Goal: Information Seeking & Learning: Learn about a topic

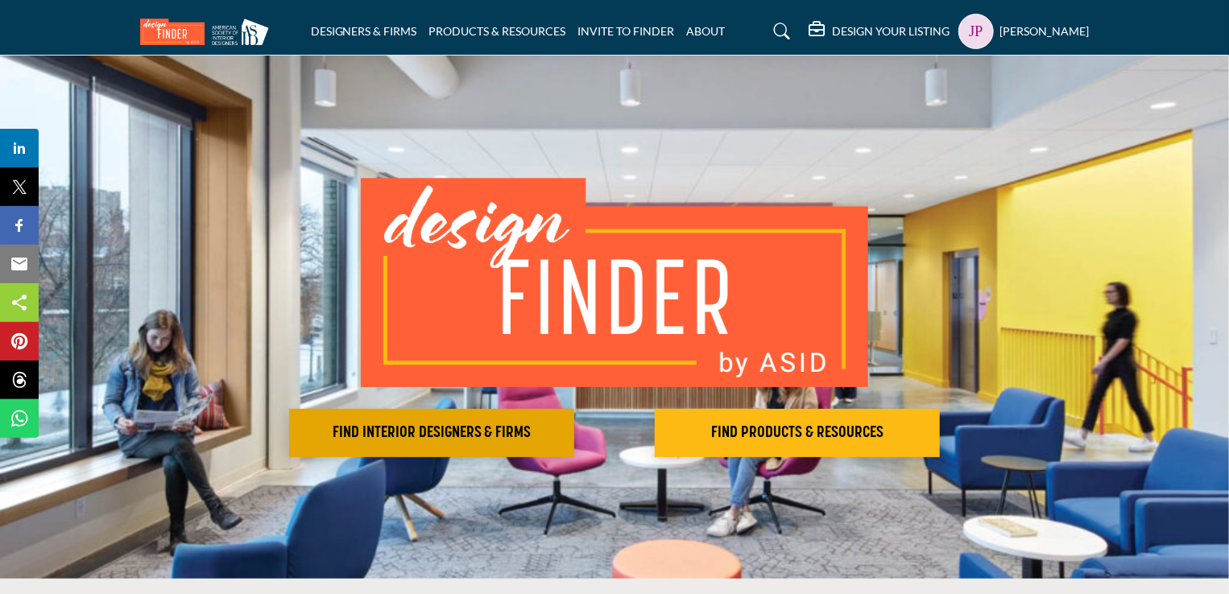
click at [382, 429] on h2 "FIND INTERIOR DESIGNERS & FIRMS" at bounding box center [431, 433] width 275 height 19
click at [478, 438] on h2 "FIND INTERIOR DESIGNERS & FIRMS" at bounding box center [431, 433] width 275 height 19
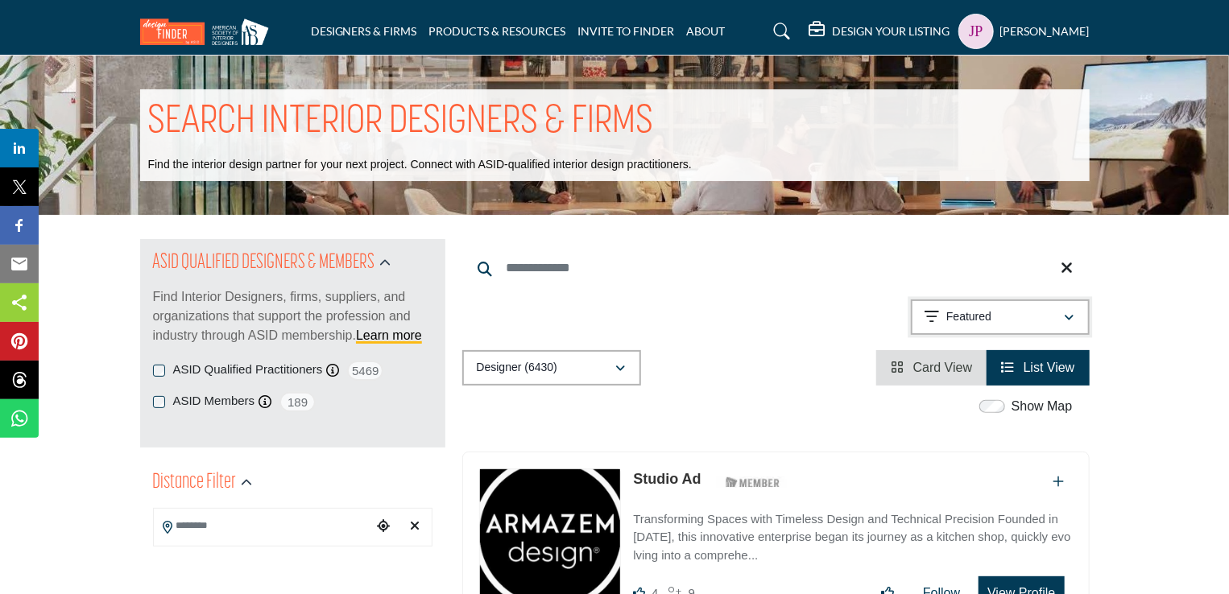
click at [1003, 317] on div "Featured" at bounding box center [994, 317] width 139 height 19
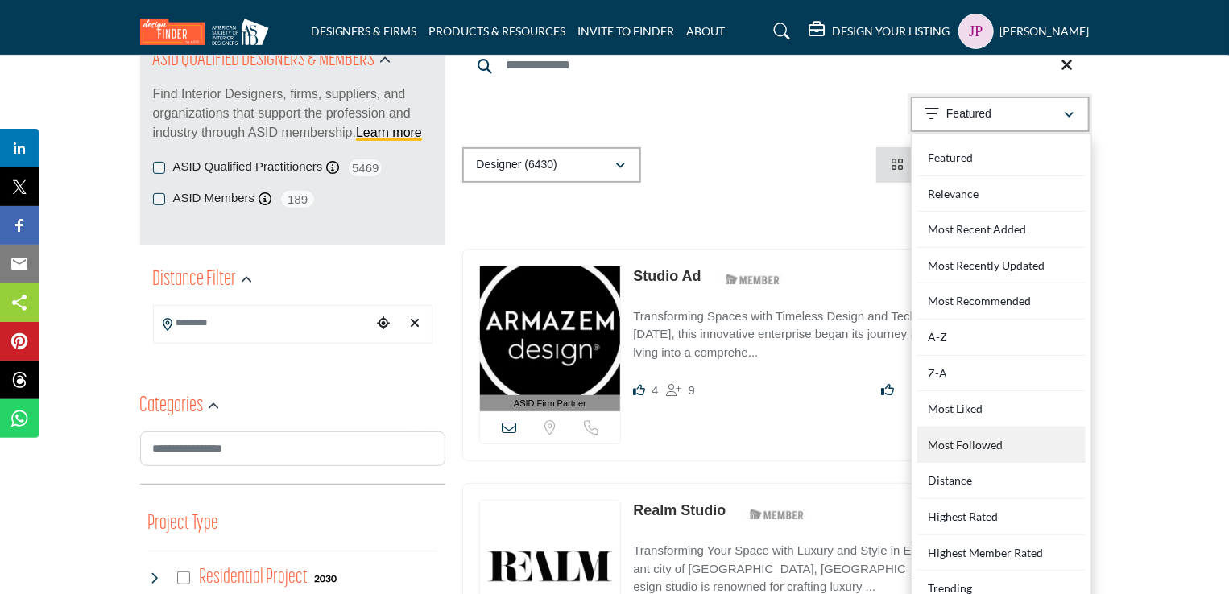
scroll to position [242, 0]
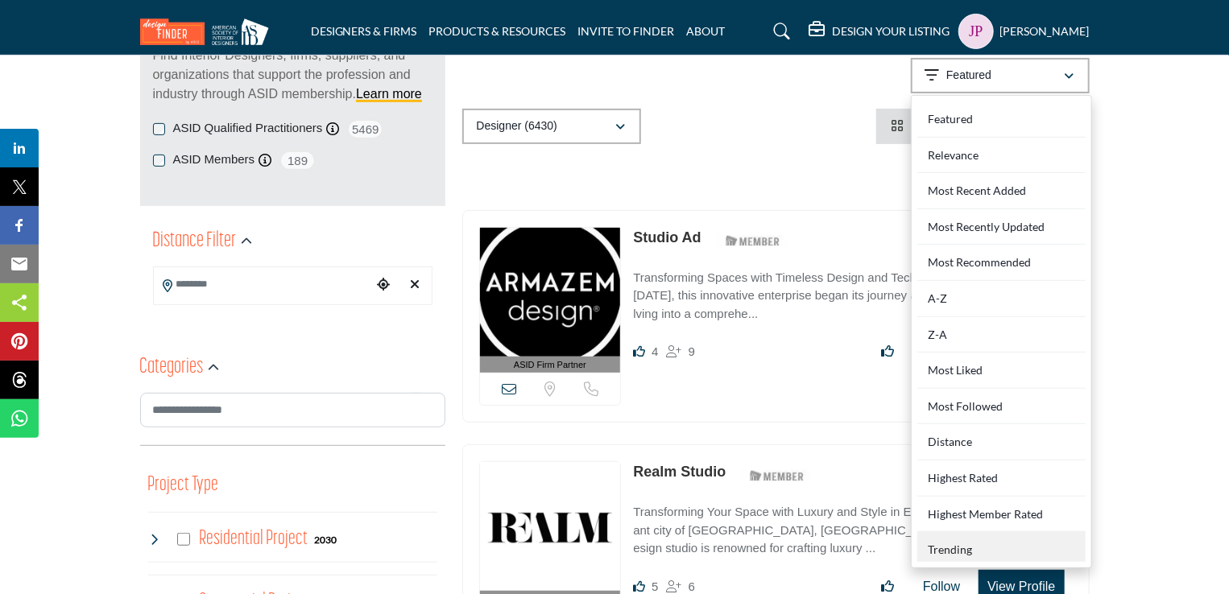
click at [954, 553] on div "Trending" at bounding box center [1001, 547] width 168 height 30
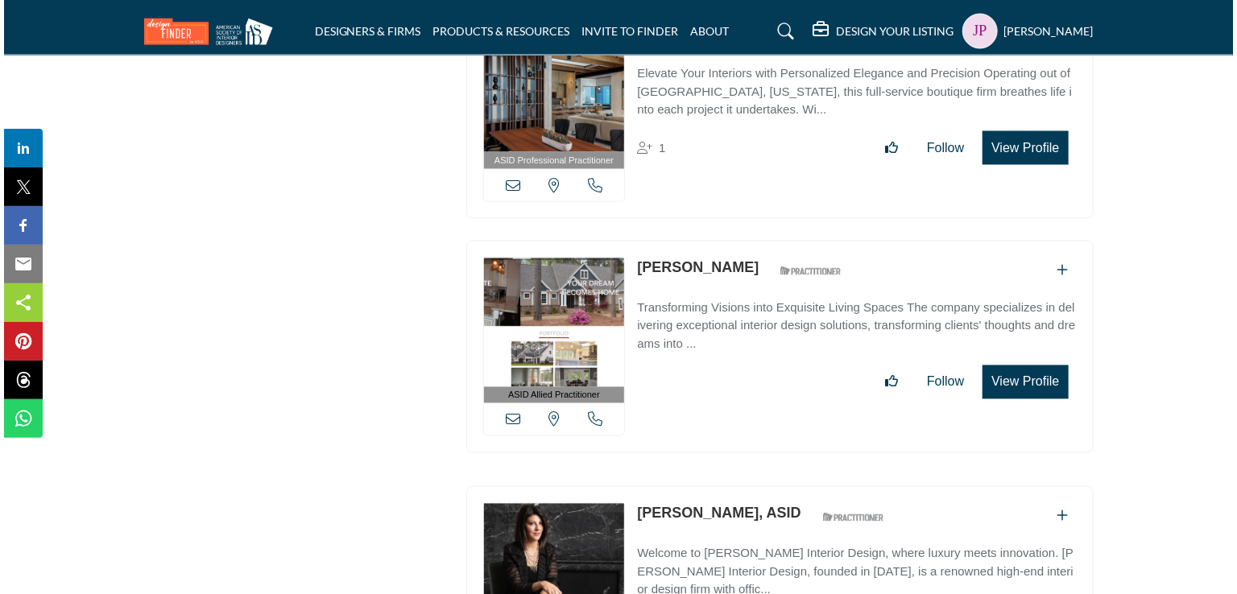
scroll to position [29022, 0]
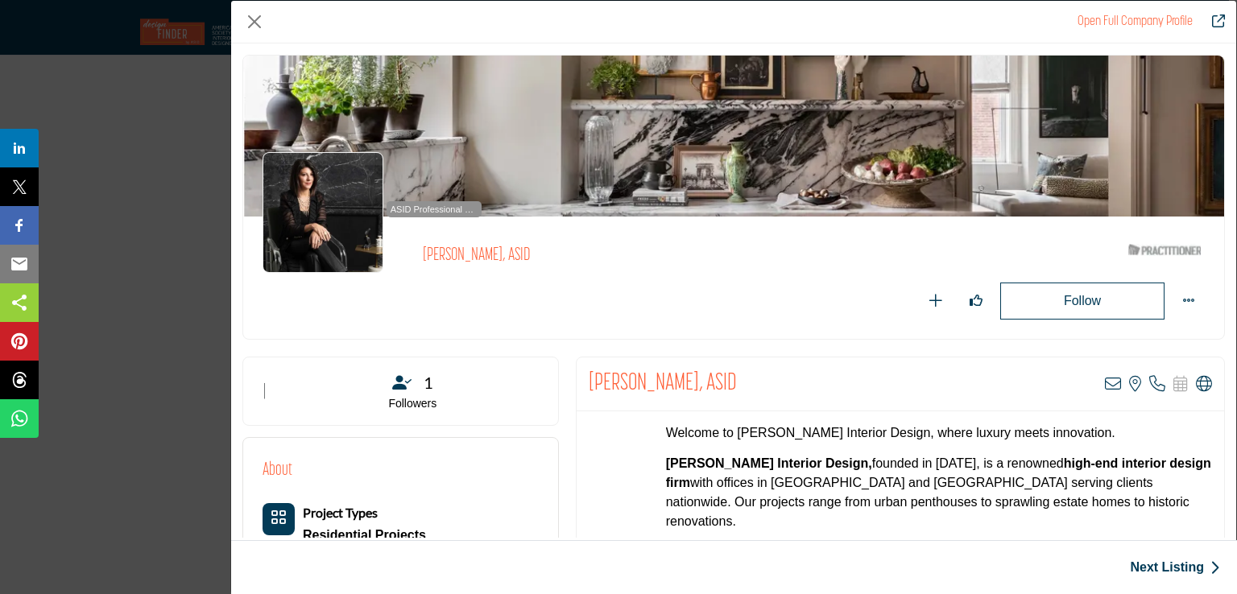
drag, startPoint x: 422, startPoint y: 255, endPoint x: 469, endPoint y: 255, distance: 46.7
click at [468, 255] on div "ASID Professional Practitioner ASID Professional Practitioners have successfull…" at bounding box center [372, 212] width 219 height 121
drag, startPoint x: 483, startPoint y: 255, endPoint x: 458, endPoint y: 252, distance: 25.9
click at [458, 252] on div "ASID Professional Practitioner ASID Professional Practitioners have successfull…" at bounding box center [734, 278] width 942 height 84
click at [441, 254] on div "ASID Professional Practitioner ASID Professional Practitioners have successfull…" at bounding box center [372, 212] width 219 height 121
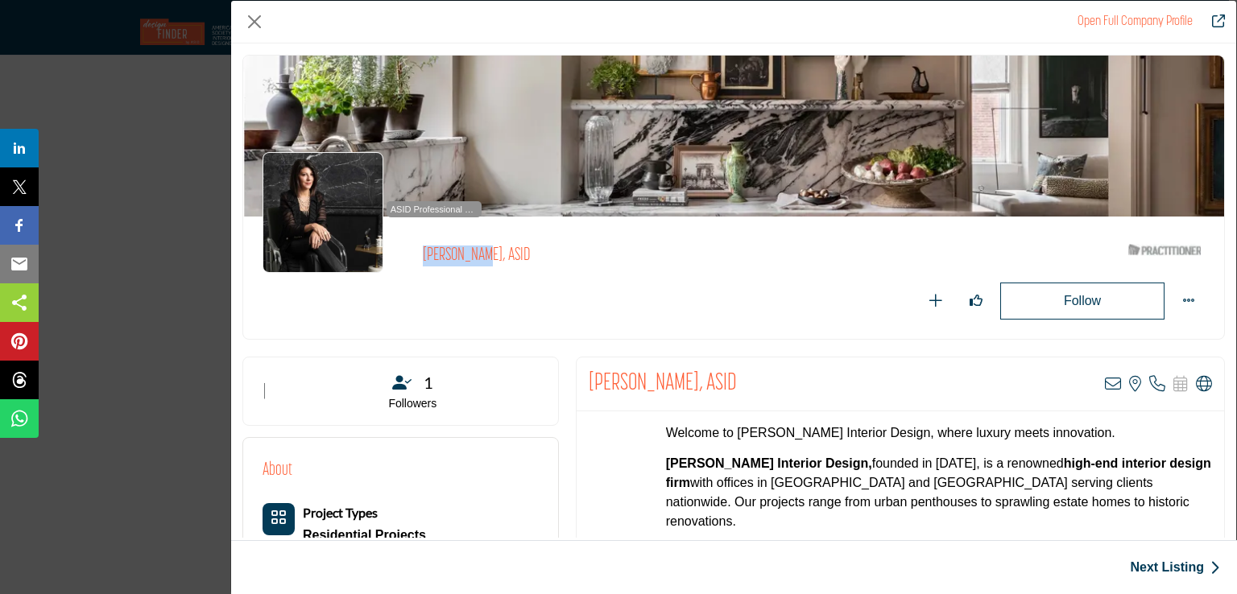
drag, startPoint x: 419, startPoint y: 256, endPoint x: 487, endPoint y: 259, distance: 67.7
click at [487, 259] on div "ASID Professional Practitioner ASID Professional Practitioners have successfull…" at bounding box center [734, 278] width 942 height 84
drag, startPoint x: 586, startPoint y: 375, endPoint x: 635, endPoint y: 387, distance: 49.6
click at [671, 383] on h2 "Donna Mondi, ASID" at bounding box center [663, 384] width 148 height 29
copy h2 "Donna Mond"
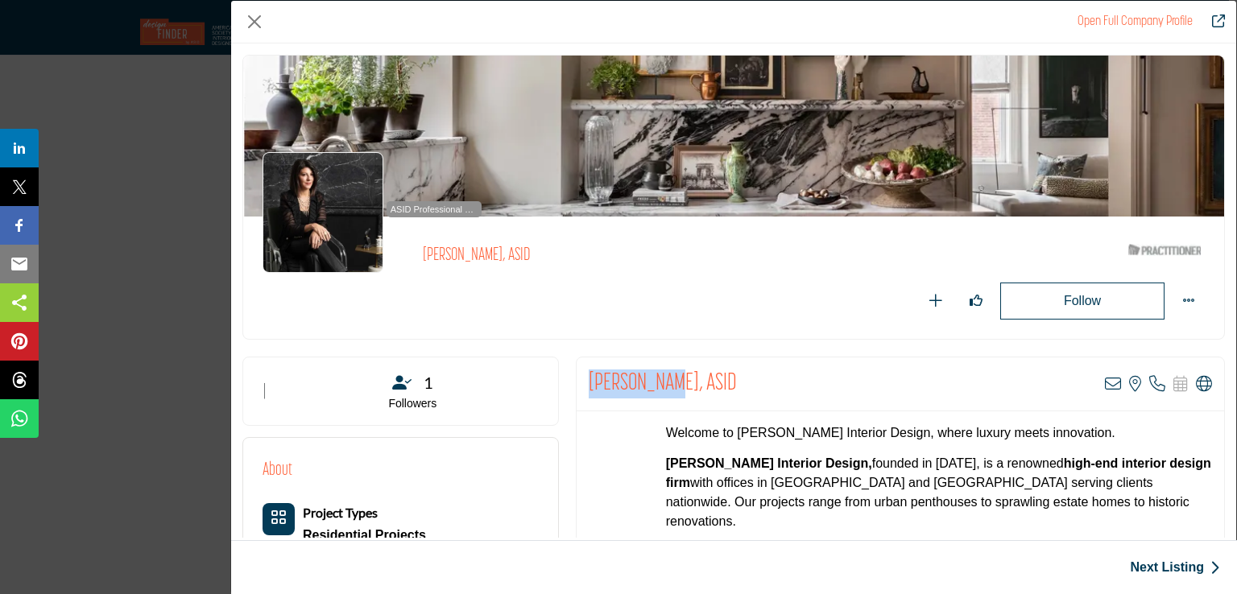
copy h2 "Donna Mondi"
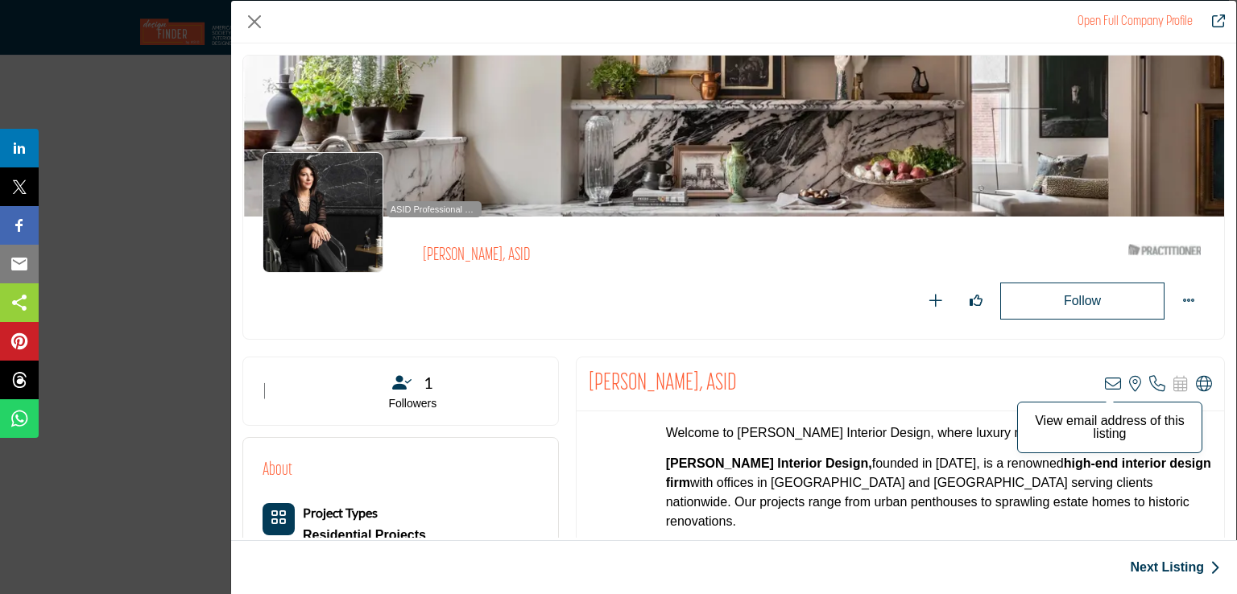
click at [1105, 384] on icon "Company Data Modal" at bounding box center [1113, 384] width 16 height 16
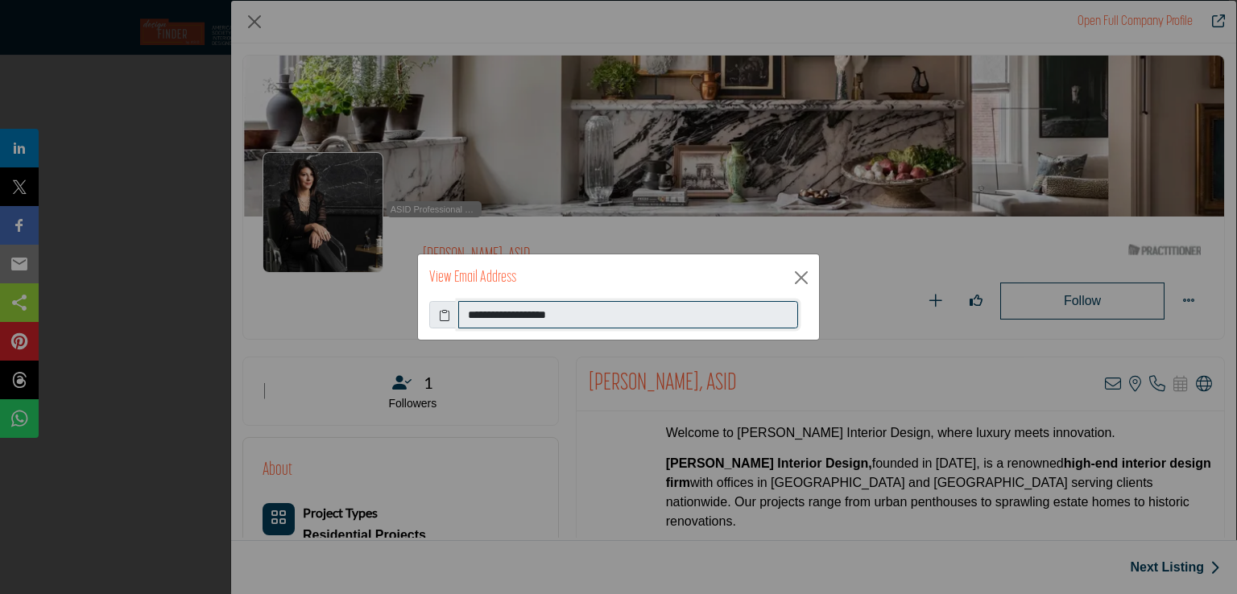
click at [507, 321] on input "**********" at bounding box center [628, 314] width 340 height 27
click at [801, 275] on button "Close" at bounding box center [801, 278] width 24 height 24
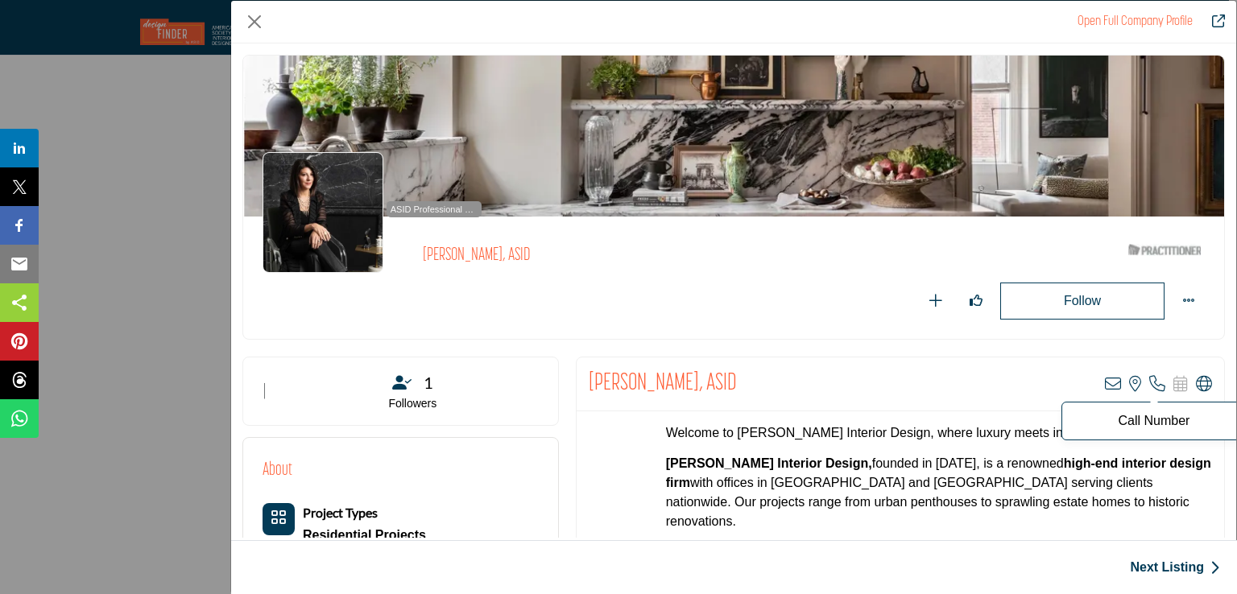
click at [1149, 377] on icon "Company Data Modal" at bounding box center [1157, 384] width 16 height 16
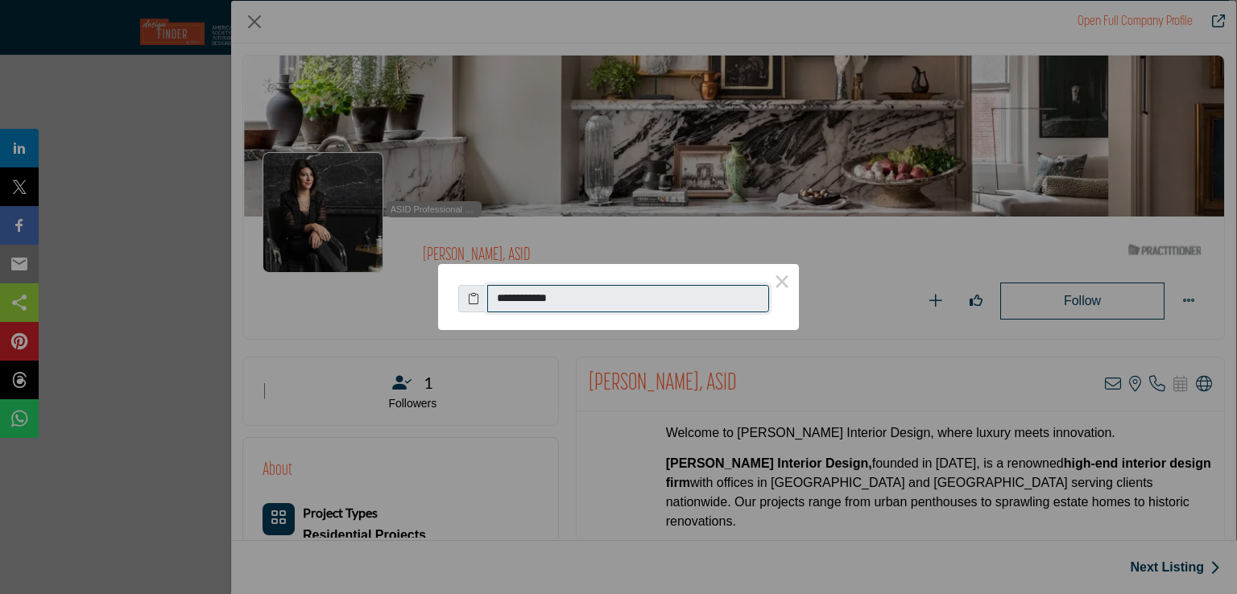
click at [513, 300] on input "**********" at bounding box center [628, 298] width 282 height 27
click at [776, 286] on button "×" at bounding box center [782, 281] width 34 height 34
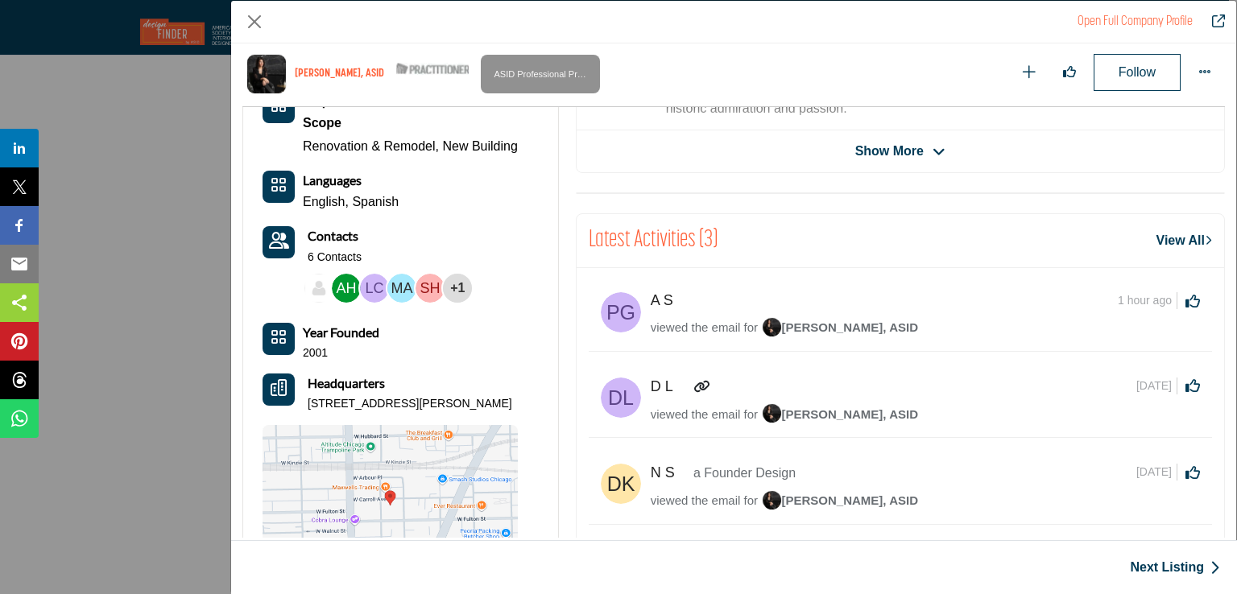
scroll to position [548, 0]
drag, startPoint x: 304, startPoint y: 404, endPoint x: 329, endPoint y: 420, distance: 30.4
click at [329, 412] on div "Headquarters 1517 W Carroll Ave, Chicago, IL 60607-1003, USA" at bounding box center [390, 393] width 255 height 39
copy p "1517 W Carroll Ave, Chicago, IL 60607-1003, USA"
click at [1141, 568] on link "Next Listing" at bounding box center [1175, 567] width 90 height 19
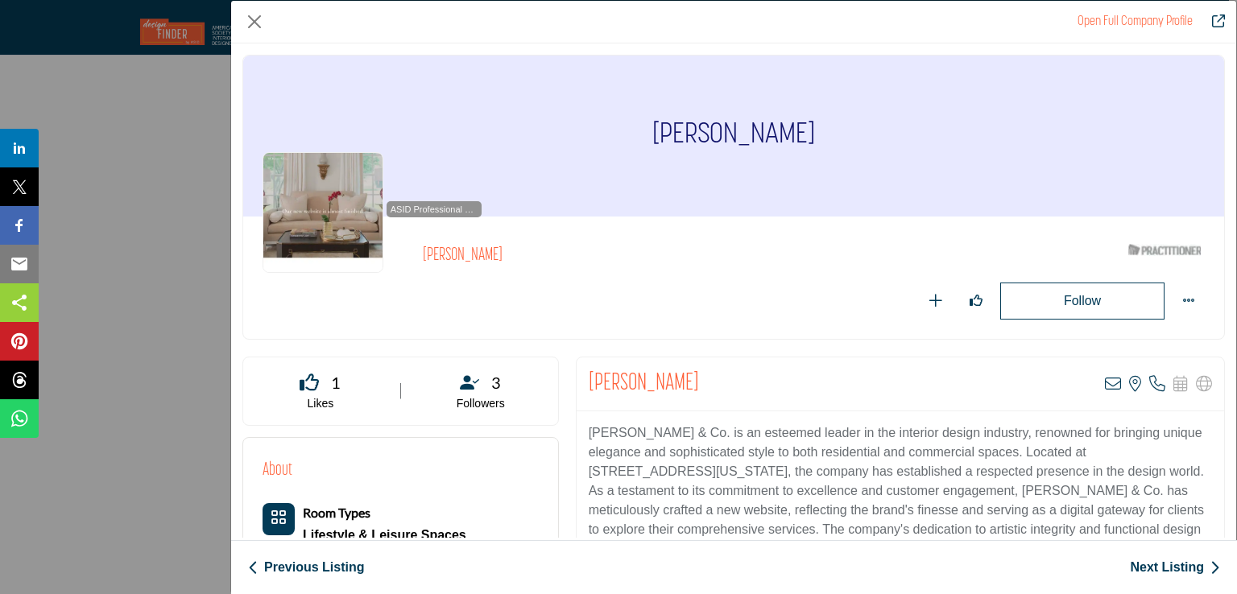
drag, startPoint x: 587, startPoint y: 384, endPoint x: 727, endPoint y: 384, distance: 139.3
click at [699, 384] on h2 "Marci Barnes Maddox" at bounding box center [644, 384] width 110 height 29
copy h2 "Marci Barnes Maddox"
click at [1108, 381] on icon "Company Data Modal" at bounding box center [1113, 384] width 16 height 16
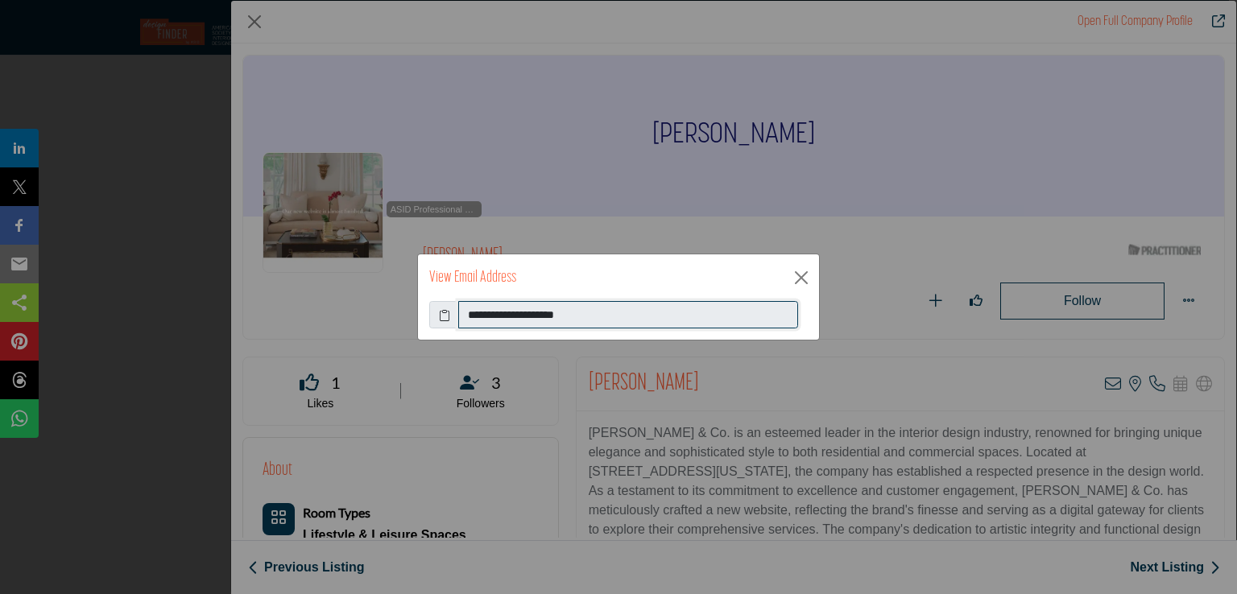
click at [505, 323] on input "**********" at bounding box center [628, 314] width 340 height 27
click at [802, 281] on button "Close" at bounding box center [801, 278] width 24 height 24
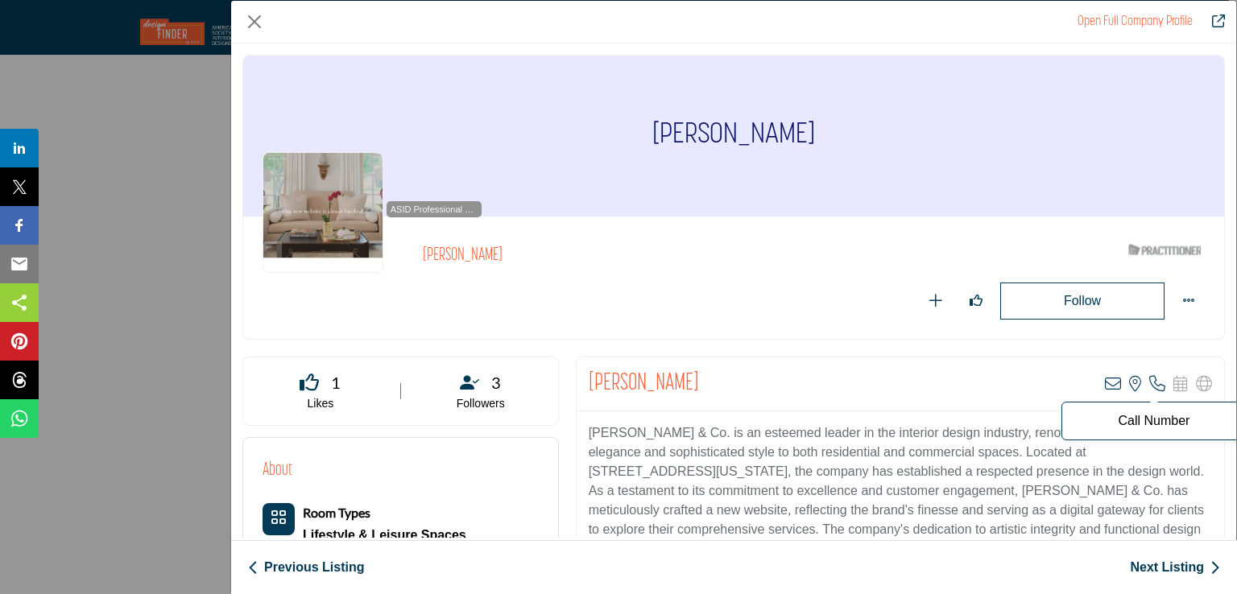
click at [1149, 378] on icon "Company Data Modal" at bounding box center [1157, 384] width 16 height 16
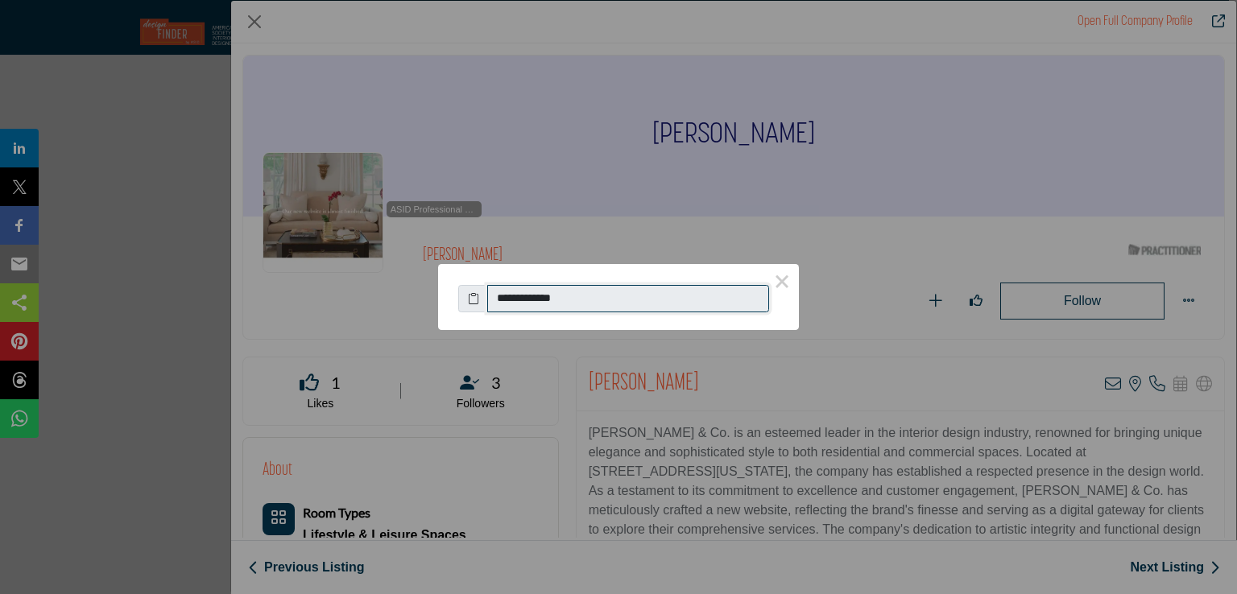
click at [566, 304] on input "**********" at bounding box center [628, 298] width 282 height 27
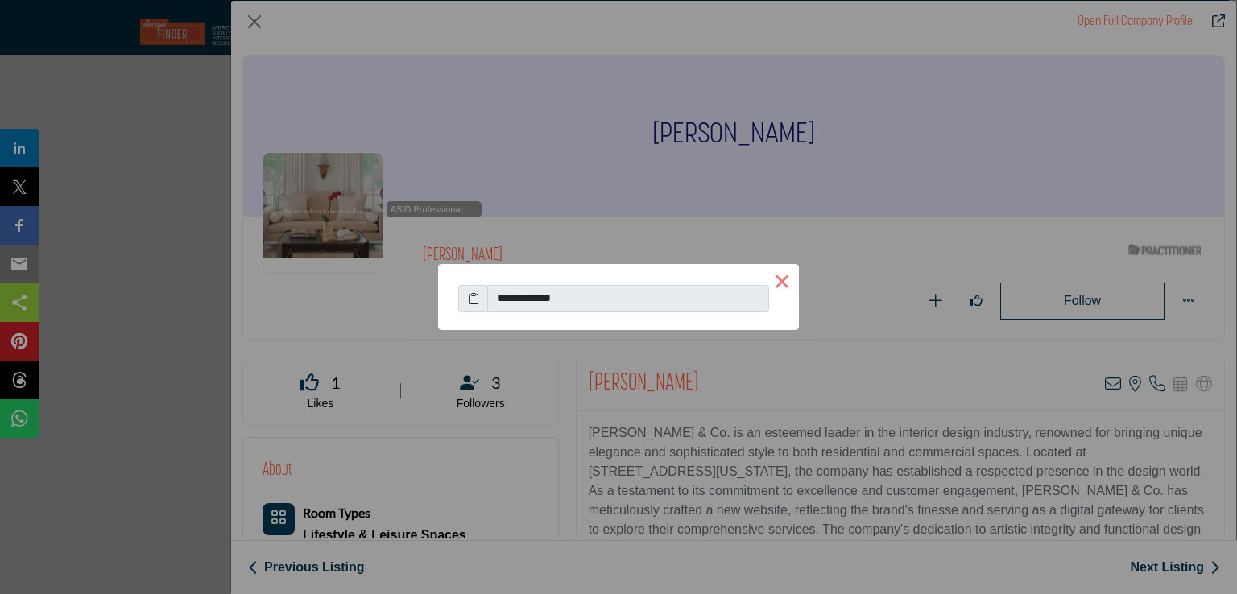
click at [789, 292] on button "×" at bounding box center [782, 281] width 34 height 34
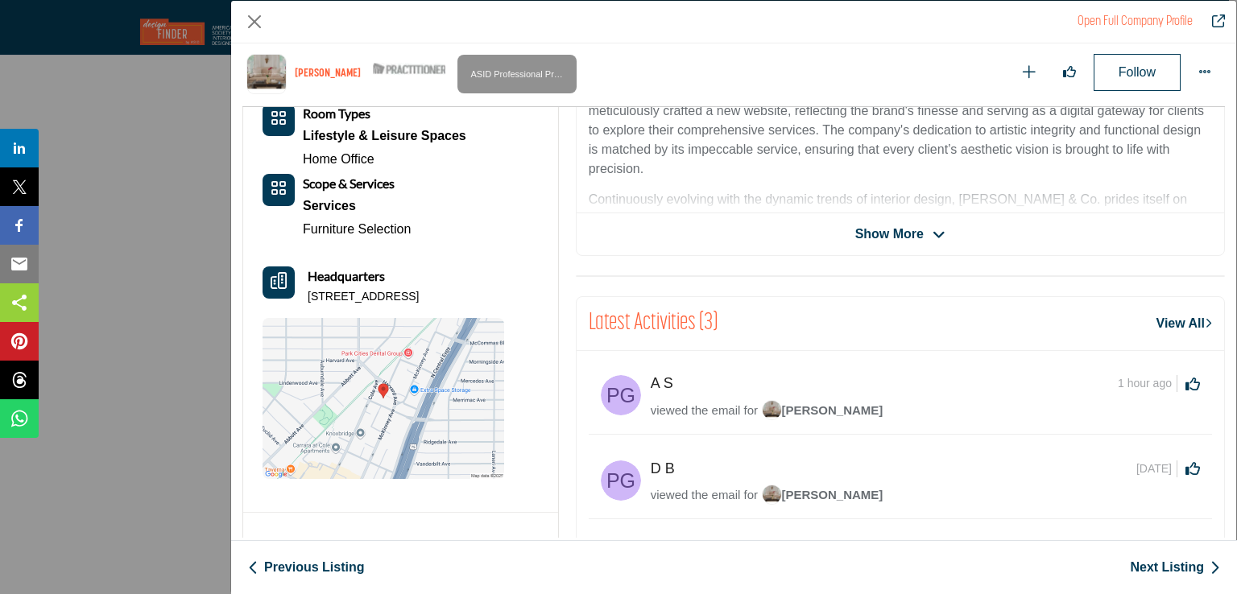
scroll to position [467, 0]
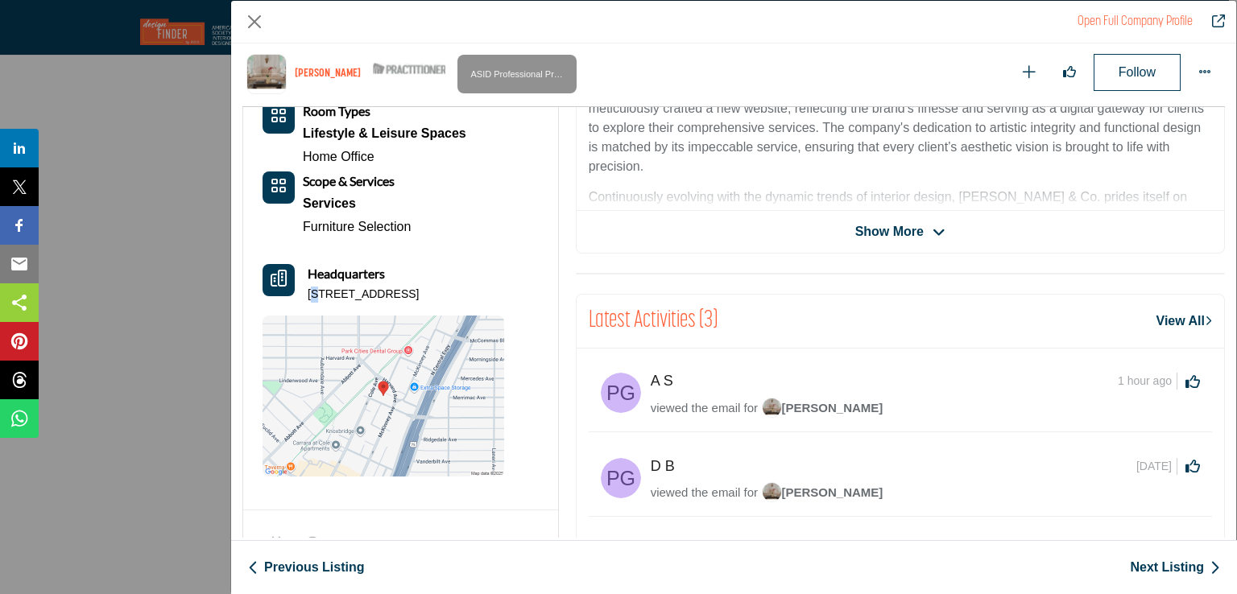
drag, startPoint x: 310, startPoint y: 294, endPoint x: 321, endPoint y: 299, distance: 11.5
click at [321, 299] on p "3100 Monticello Ave Ste 140, 75205-3467, USA" at bounding box center [363, 295] width 111 height 16
drag, startPoint x: 306, startPoint y: 295, endPoint x: 326, endPoint y: 304, distance: 22.3
click at [326, 303] on p "3100 Monticello Ave Ste 140, 75205-3467, USA" at bounding box center [363, 295] width 111 height 16
copy p "3100 Monticello Ave Ste 140, 75205-3467, USA"
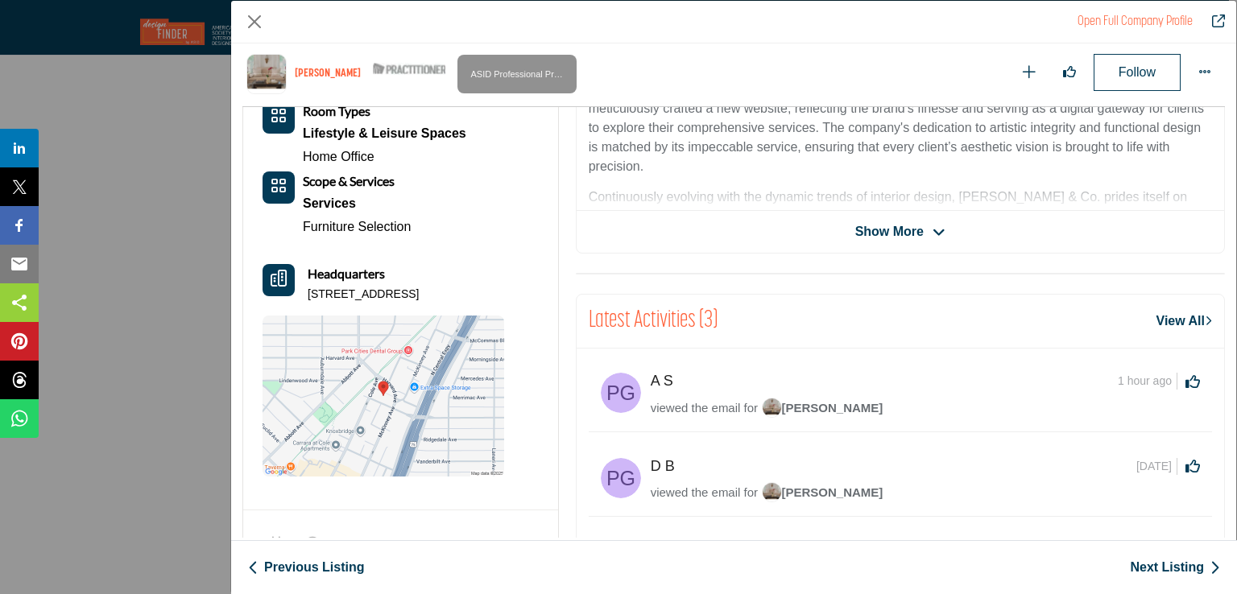
click at [1162, 568] on link "Next Listing" at bounding box center [1175, 567] width 90 height 19
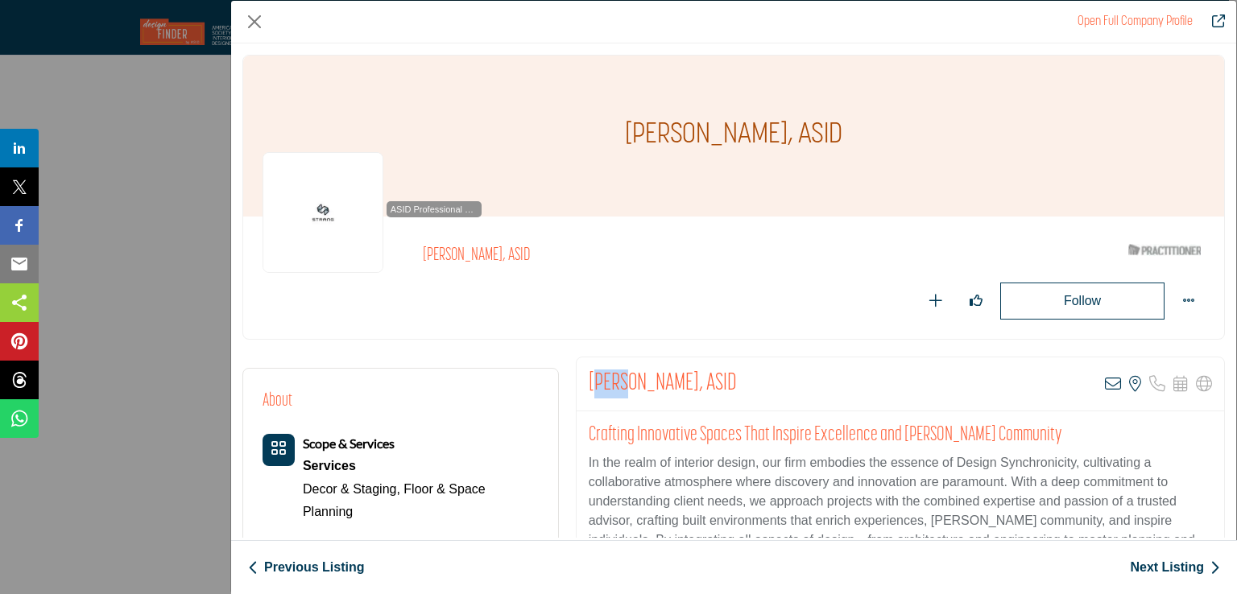
drag, startPoint x: 590, startPoint y: 390, endPoint x: 618, endPoint y: 390, distance: 28.2
click at [617, 390] on h2 "Erica Mullins, ASID" at bounding box center [663, 384] width 148 height 29
drag, startPoint x: 667, startPoint y: 388, endPoint x: 586, endPoint y: 392, distance: 80.6
click at [589, 392] on h2 "Erica Mullins, ASID" at bounding box center [663, 384] width 148 height 29
copy h2 "Erica Mullins"
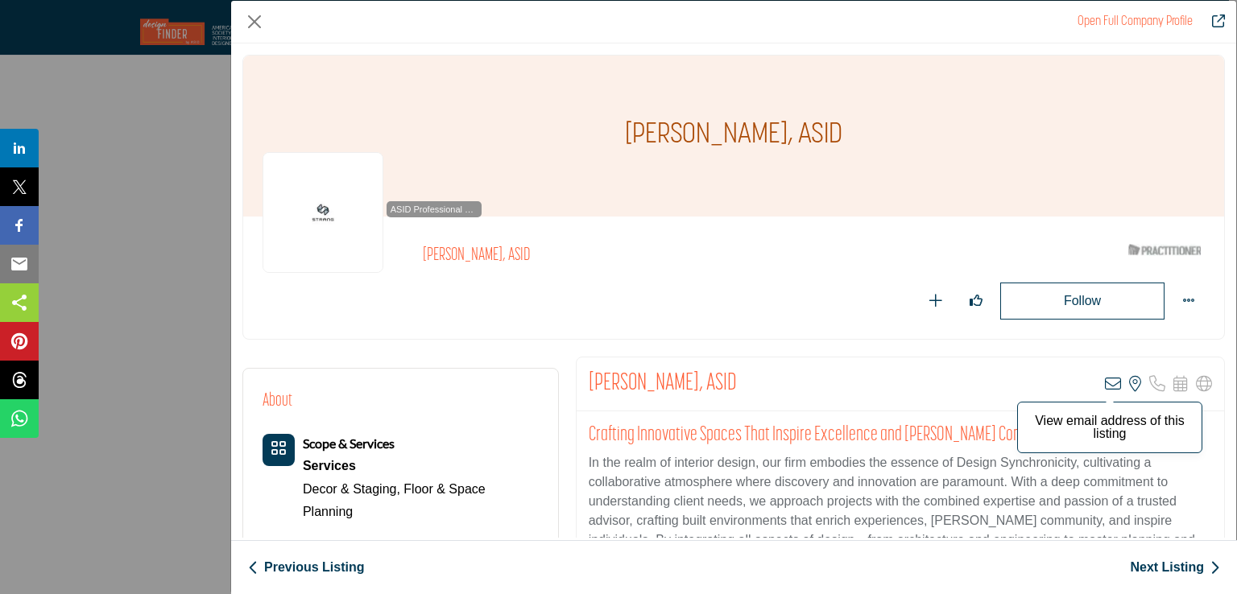
click at [1105, 384] on icon "Company Data Modal" at bounding box center [1113, 384] width 16 height 16
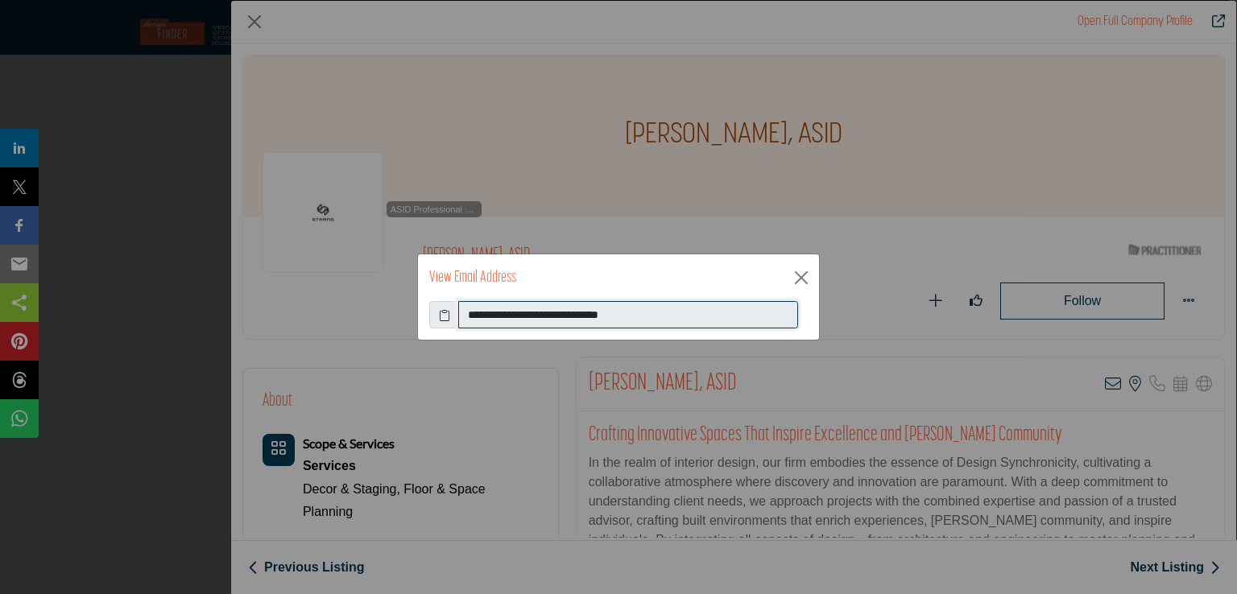
click at [562, 320] on input "**********" at bounding box center [628, 314] width 340 height 27
click at [802, 284] on button "Close" at bounding box center [801, 278] width 24 height 24
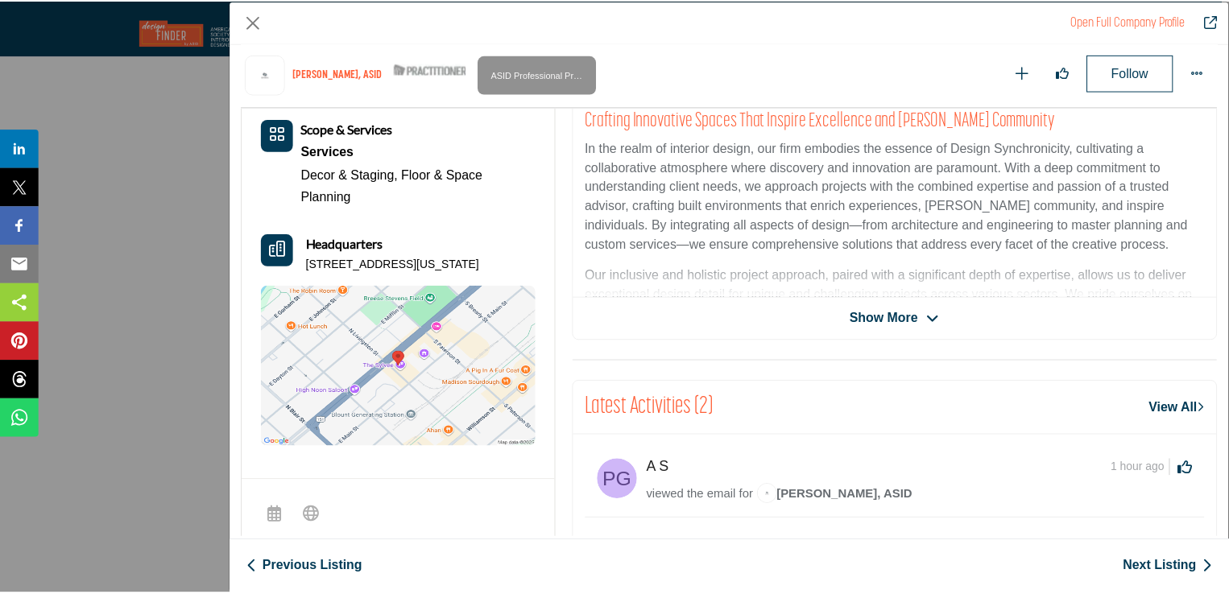
scroll to position [387, 0]
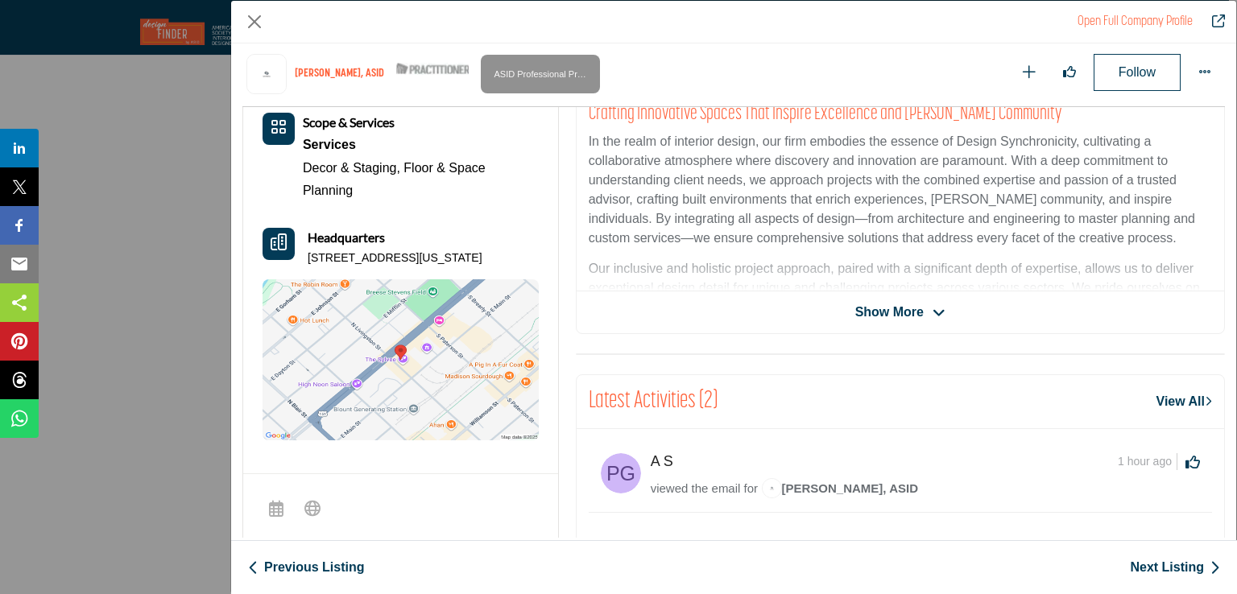
drag, startPoint x: 306, startPoint y: 259, endPoint x: 326, endPoint y: 275, distance: 25.8
click at [326, 267] on p "811 E Washington Ave Ste 200, 53703-4028, USA" at bounding box center [395, 259] width 175 height 16
copy p "811 E Washington Ave Ste 200, 53703-4028, USA"
click at [1143, 564] on link "Next Listing" at bounding box center [1175, 567] width 90 height 19
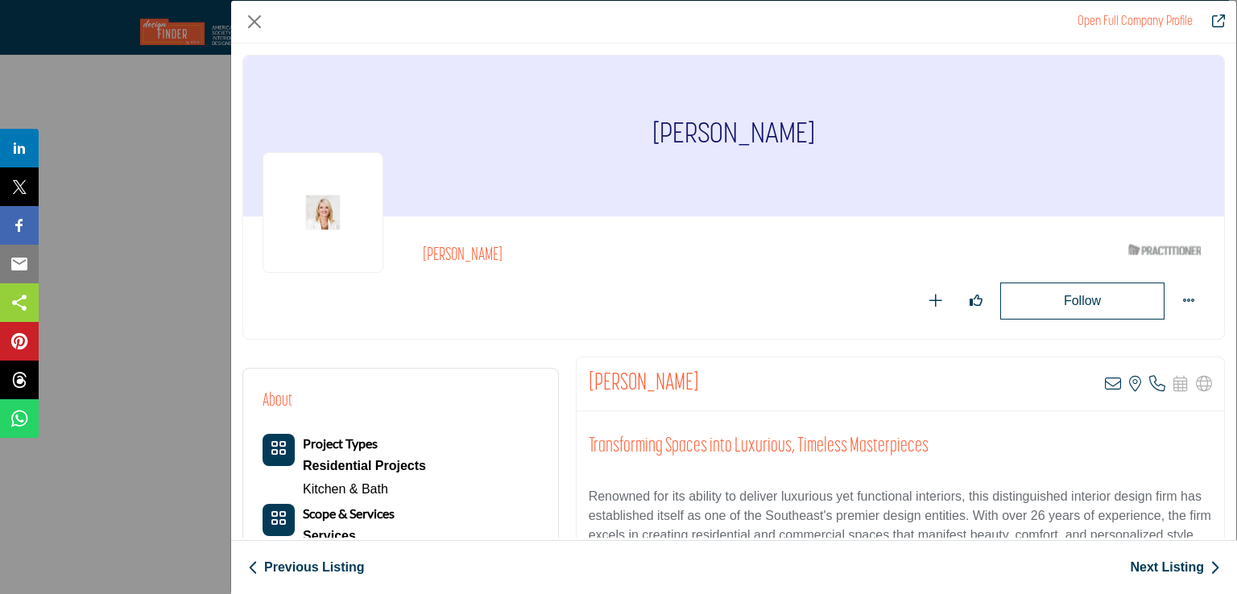
drag, startPoint x: 586, startPoint y: 383, endPoint x: 688, endPoint y: 380, distance: 102.3
click at [688, 380] on div "Valerie Garrett View email address of this listing View the location of this li…" at bounding box center [901, 385] width 648 height 54
copy h2 "[PERSON_NAME]"
click at [1105, 380] on icon "Company Data Modal" at bounding box center [1113, 384] width 16 height 16
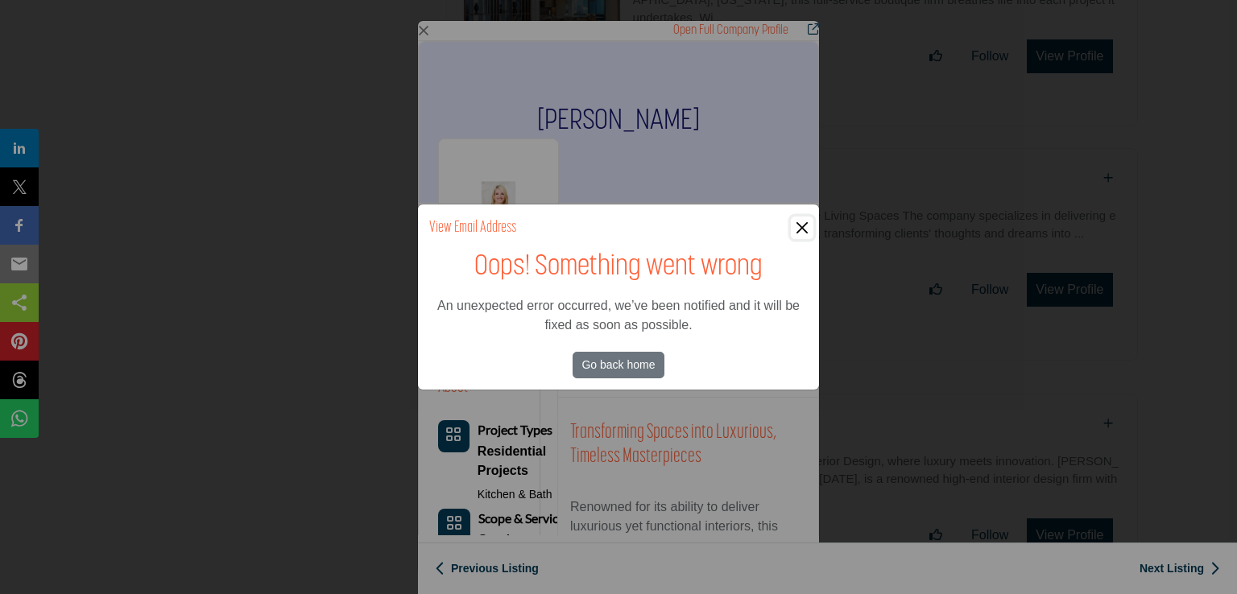
click at [799, 228] on button "Close" at bounding box center [802, 228] width 23 height 23
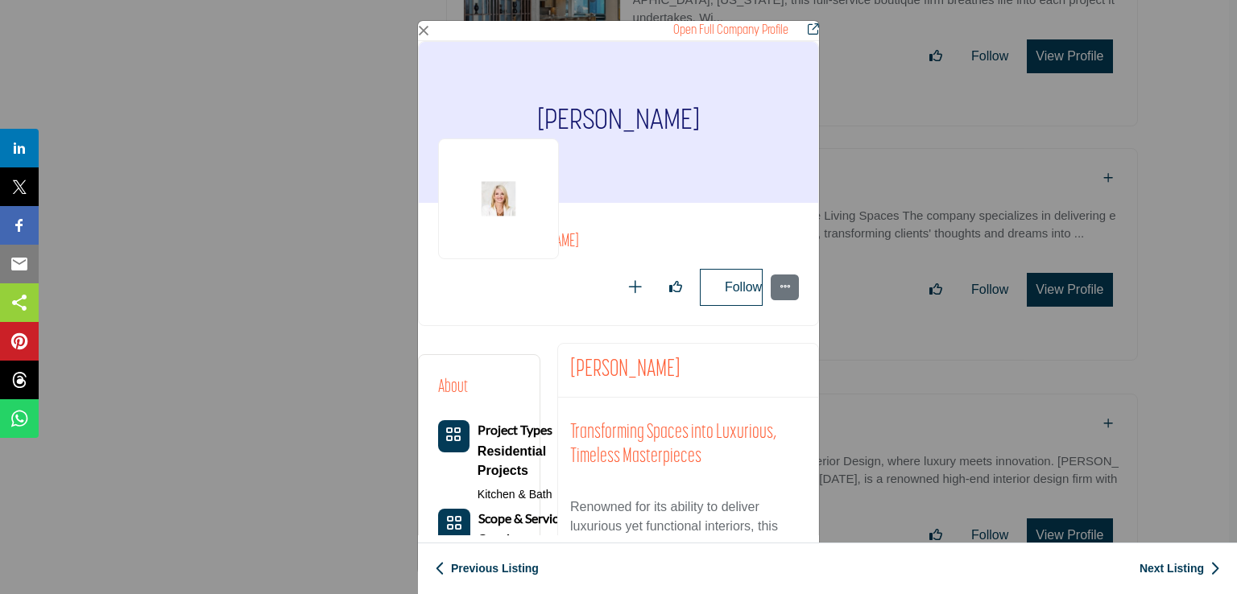
click at [814, 27] on icon "Redirect to valerie-garrett" at bounding box center [813, 28] width 11 height 11
click at [425, 30] on button "Close" at bounding box center [423, 30] width 11 height 11
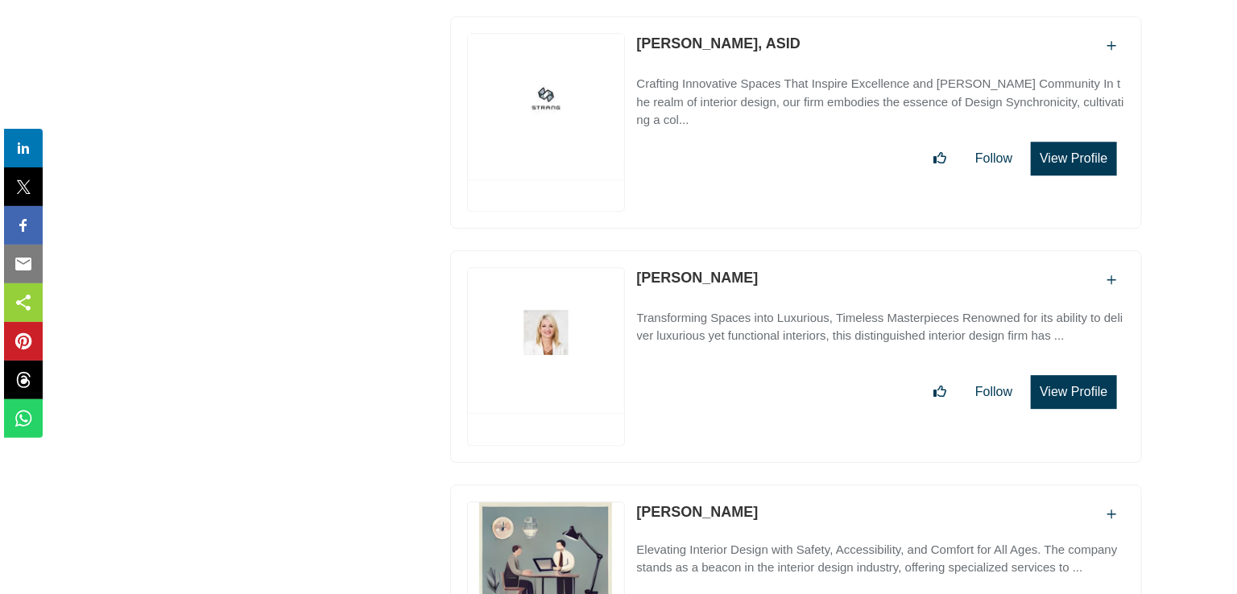
scroll to position [29908, 0]
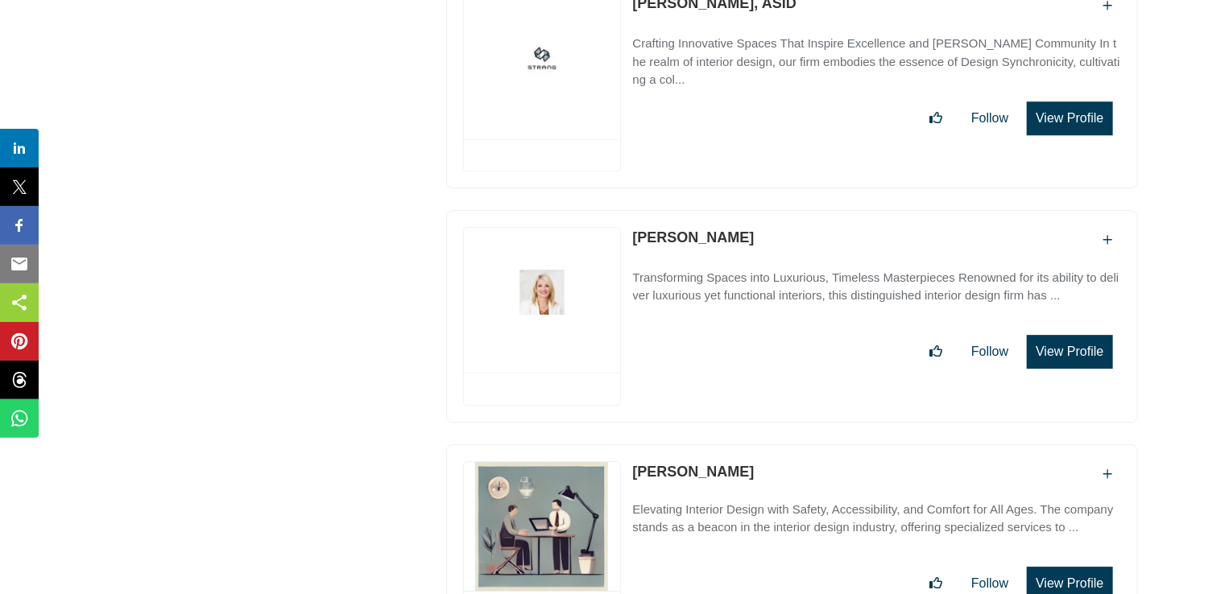
click at [1066, 335] on button "View Profile" at bounding box center [1069, 352] width 85 height 34
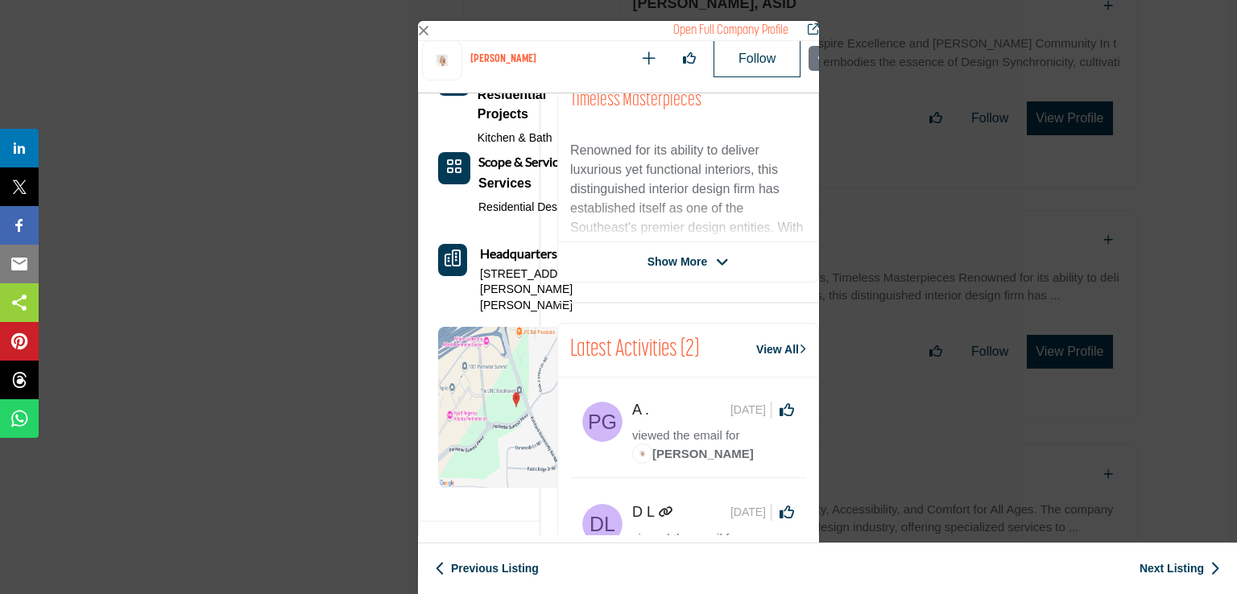
scroll to position [467, 0]
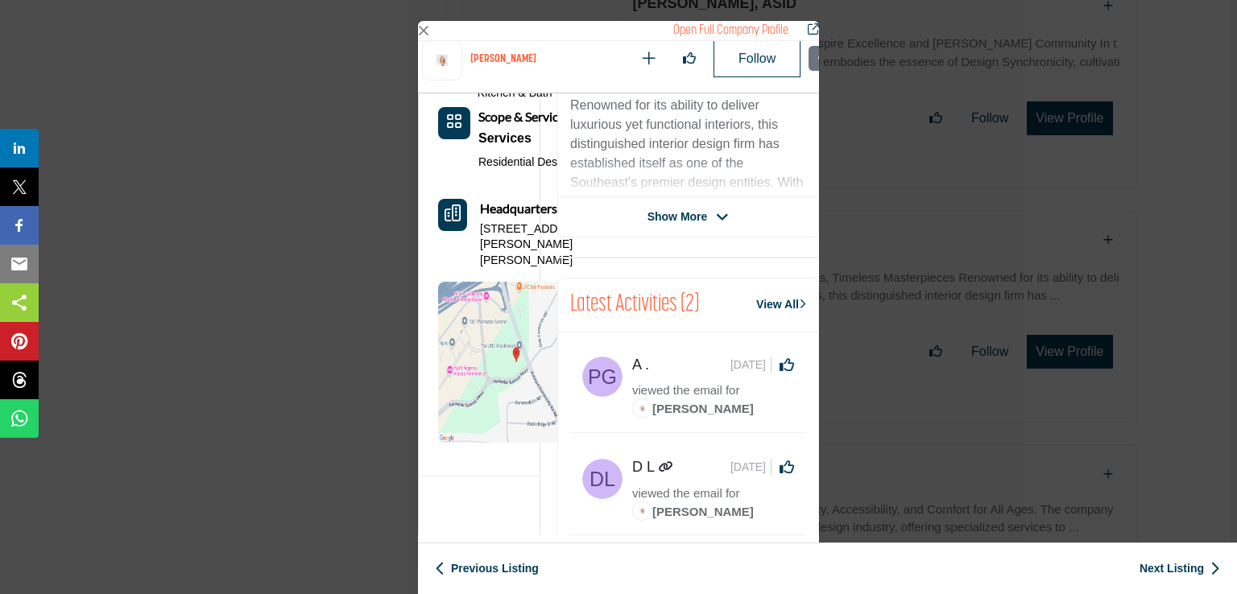
drag, startPoint x: 482, startPoint y: 268, endPoint x: 507, endPoint y: 330, distance: 66.9
click at [507, 269] on p "[STREET_ADDRESS][PERSON_NAME][PERSON_NAME]" at bounding box center [537, 246] width 114 height 48
copy p "[STREET_ADDRESS][PERSON_NAME][PERSON_NAME]"
click at [716, 210] on icon "Company Data Modal" at bounding box center [722, 217] width 13 height 14
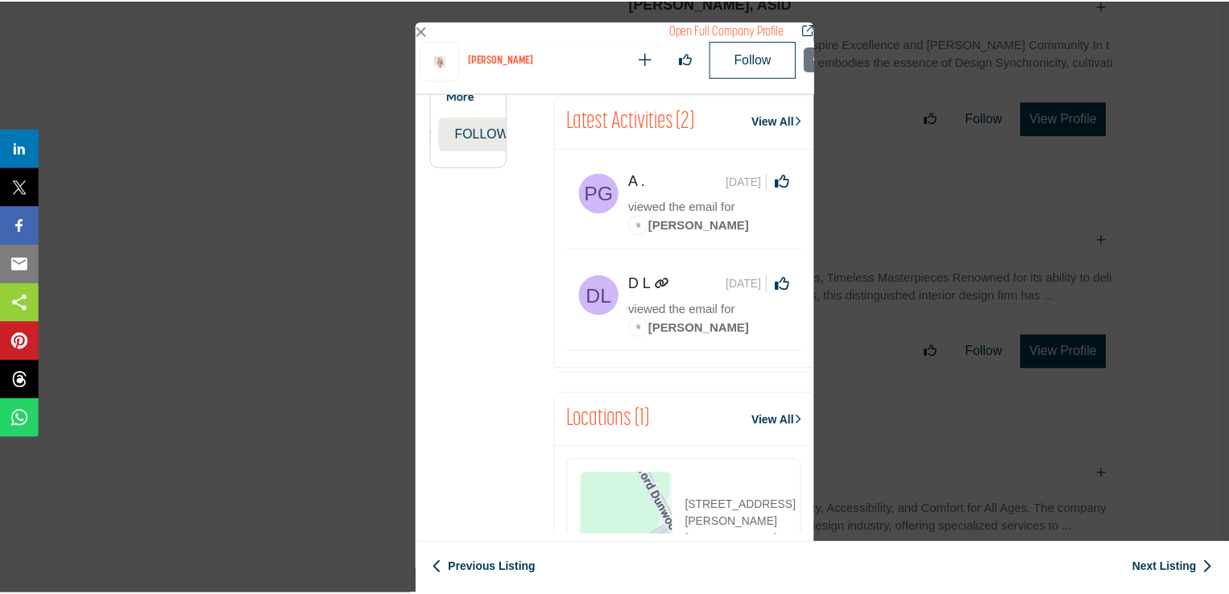
scroll to position [1431, 0]
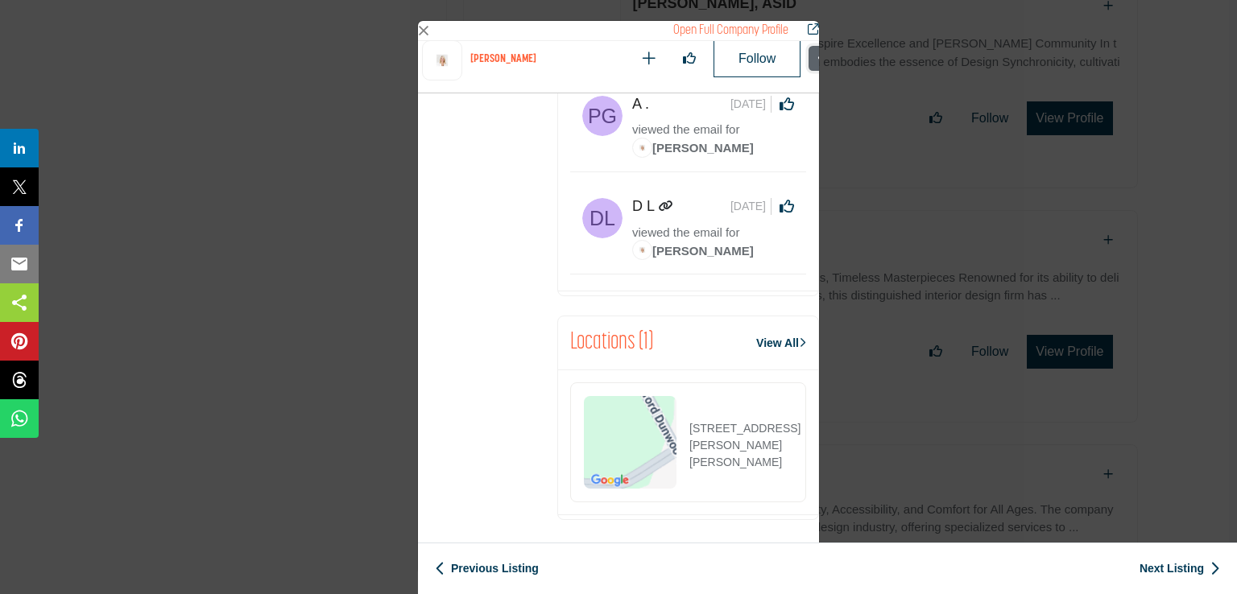
click at [818, 56] on icon "More Options" at bounding box center [823, 57] width 11 height 11
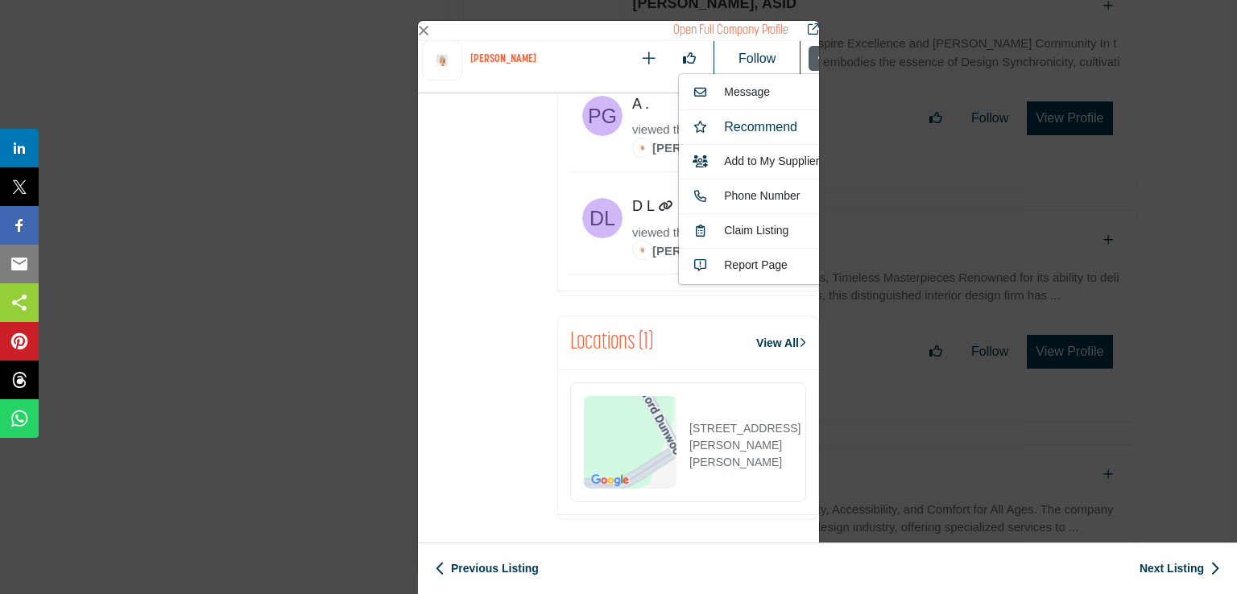
click at [809, 29] on icon "Redirect to valerie-garrett" at bounding box center [813, 28] width 11 height 11
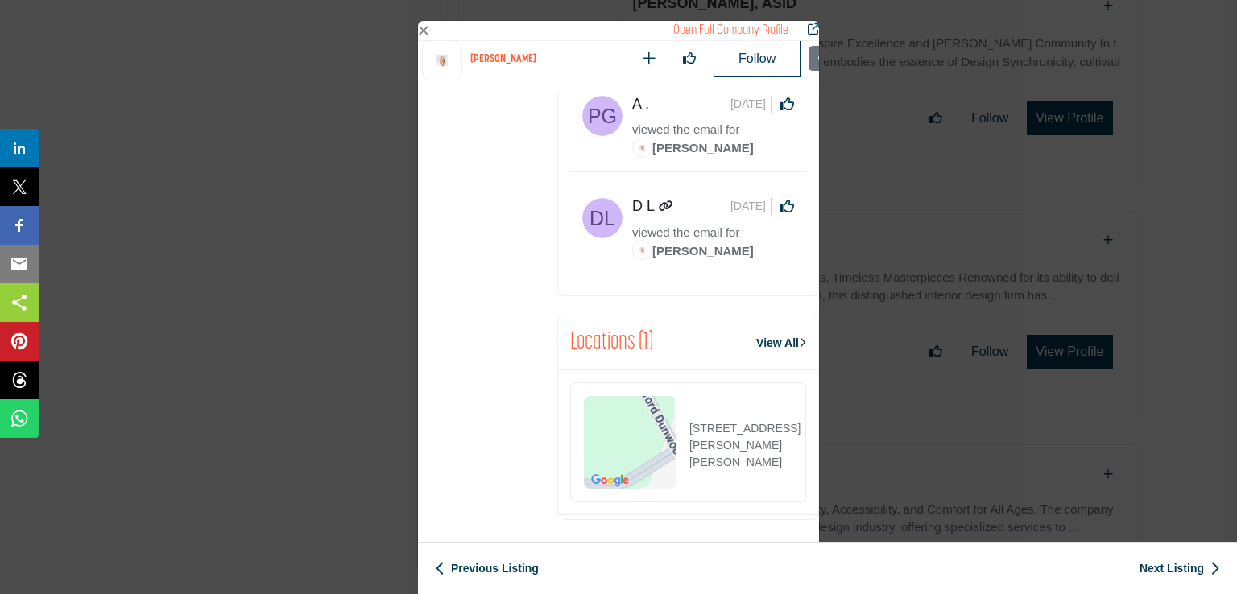
click at [431, 34] on div "Open Full Company Profile" at bounding box center [618, 31] width 401 height 20
click at [424, 33] on button "Close" at bounding box center [423, 30] width 11 height 11
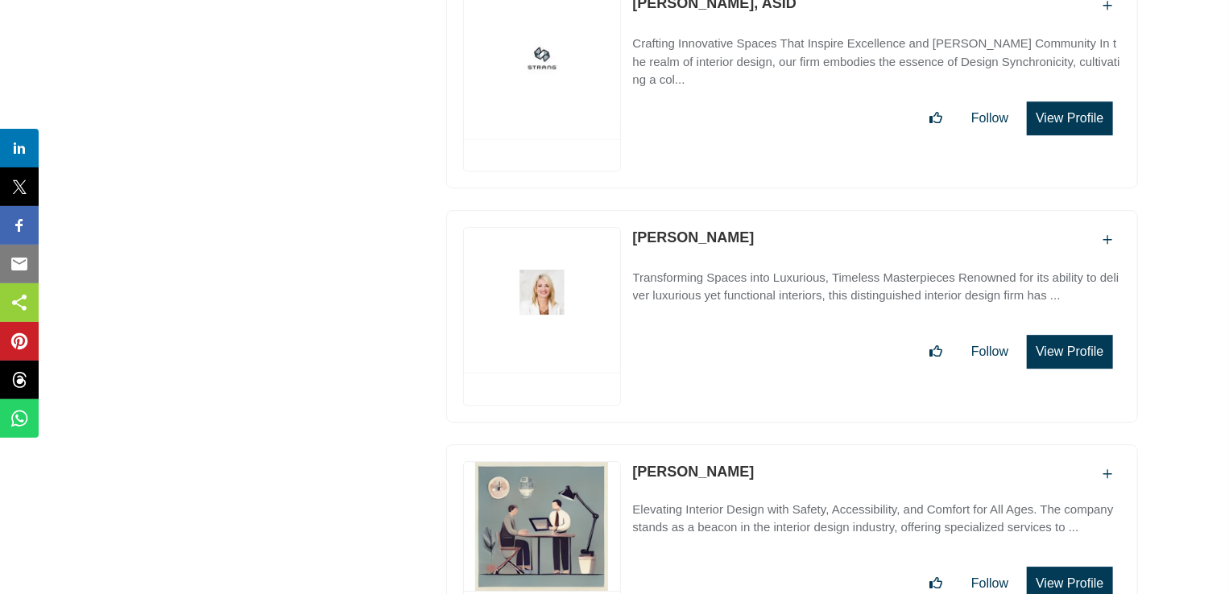
scroll to position [30069, 0]
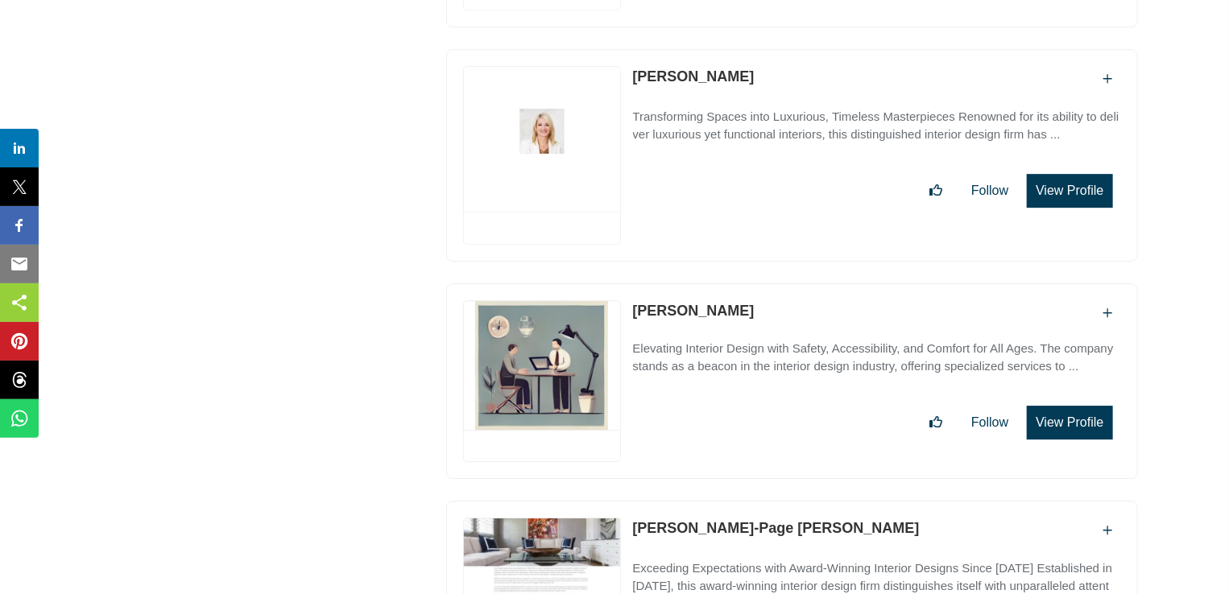
click at [1054, 406] on button "View Profile" at bounding box center [1069, 423] width 85 height 34
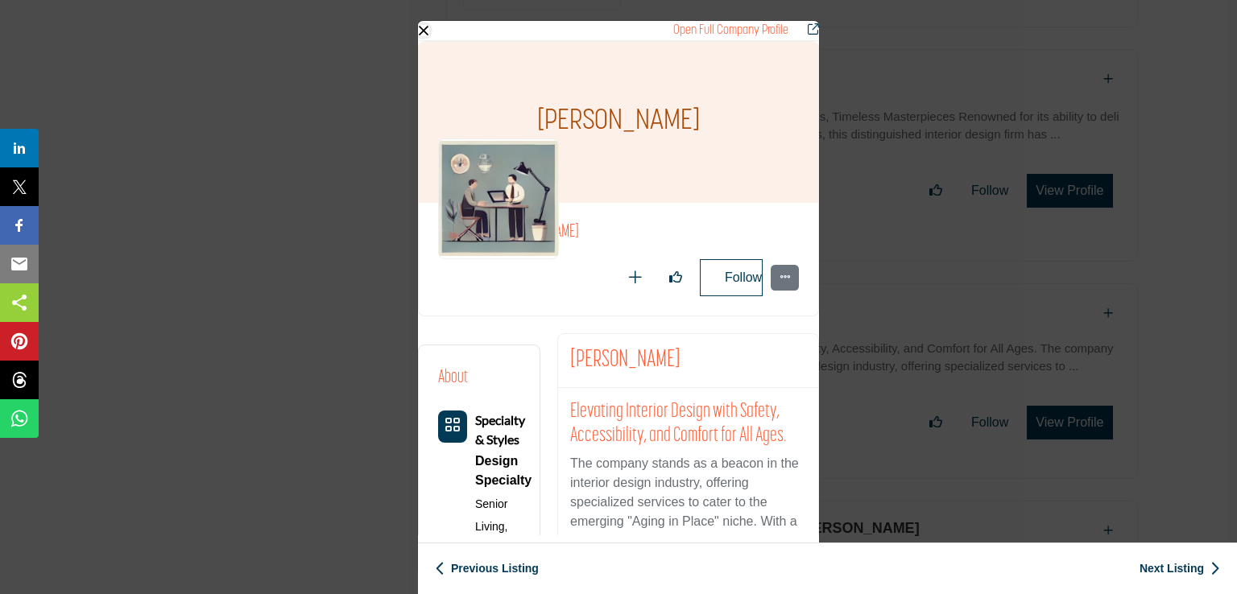
click at [425, 30] on button "Close" at bounding box center [423, 30] width 11 height 11
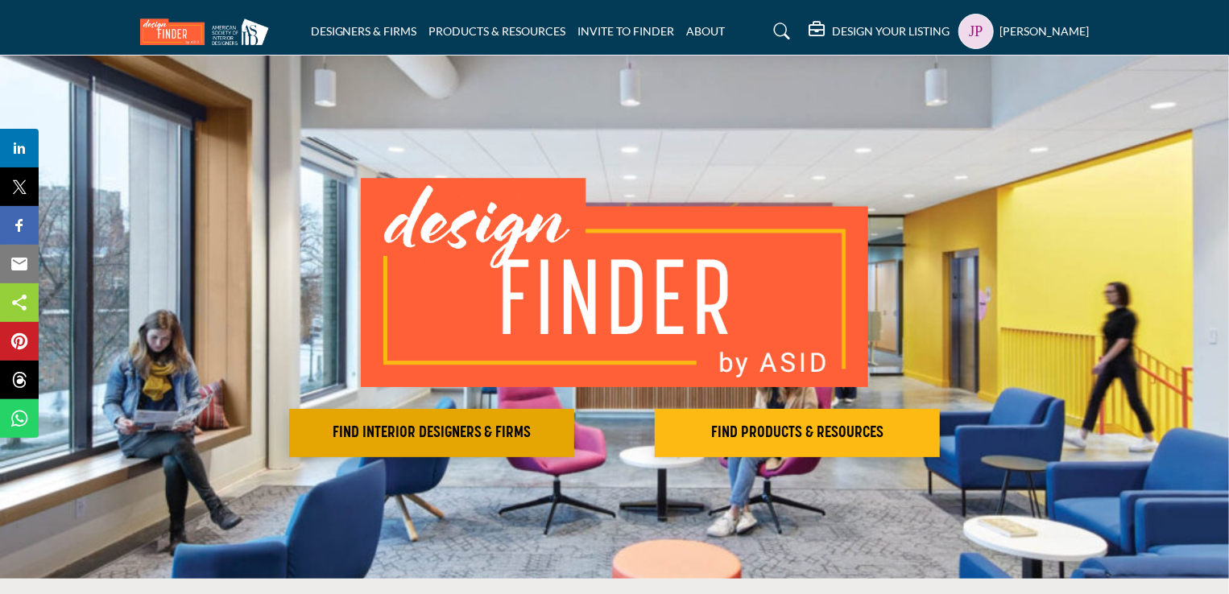
click at [402, 431] on h2 "FIND INTERIOR DESIGNERS & FIRMS" at bounding box center [431, 433] width 275 height 19
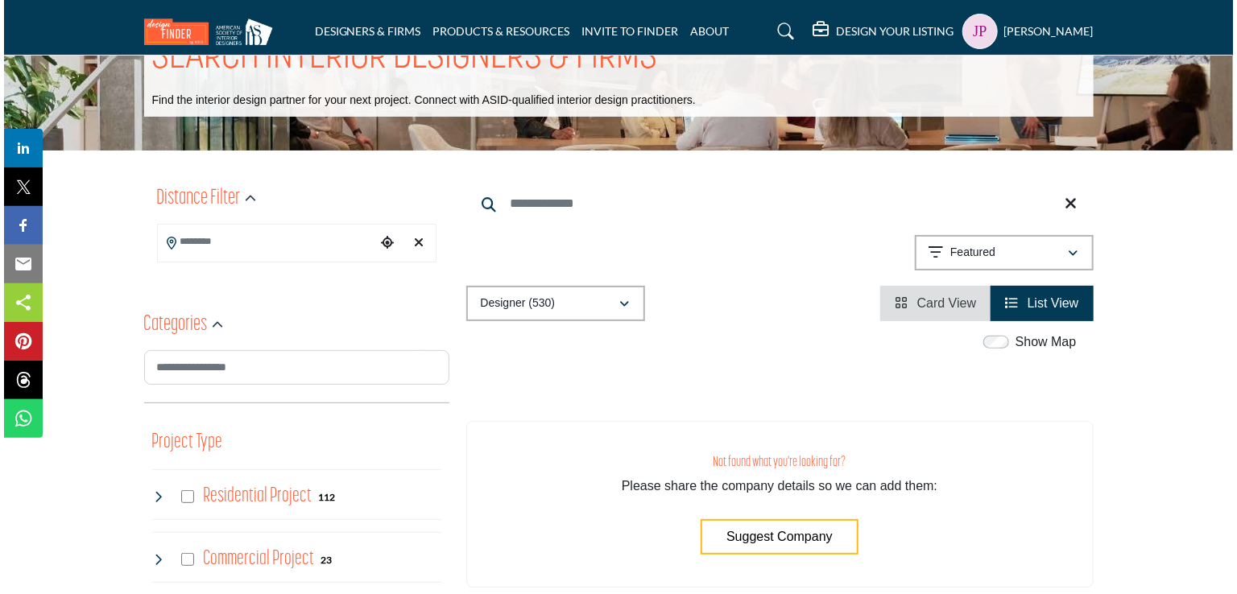
scroll to position [161, 0]
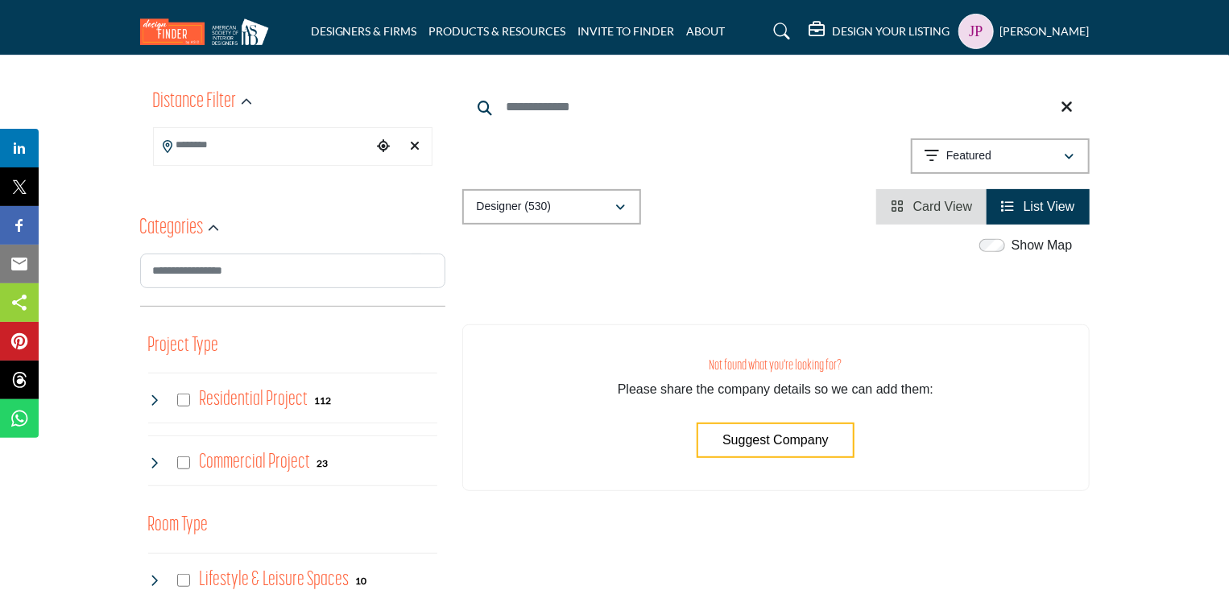
click at [767, 441] on span "Suggest Company" at bounding box center [776, 440] width 106 height 14
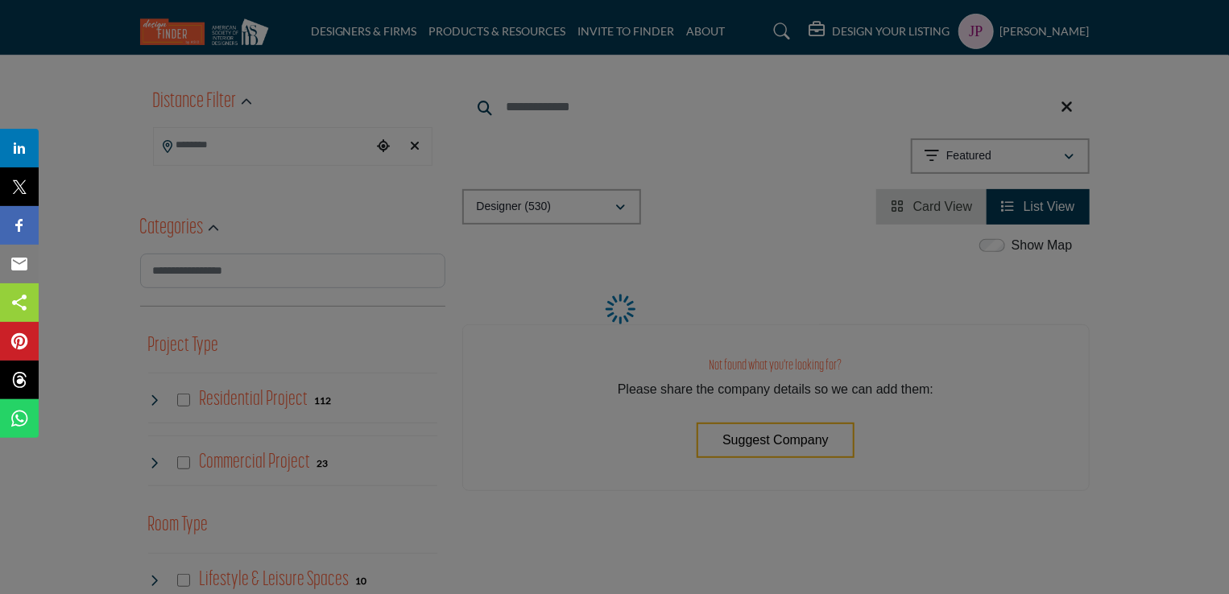
select select "**********"
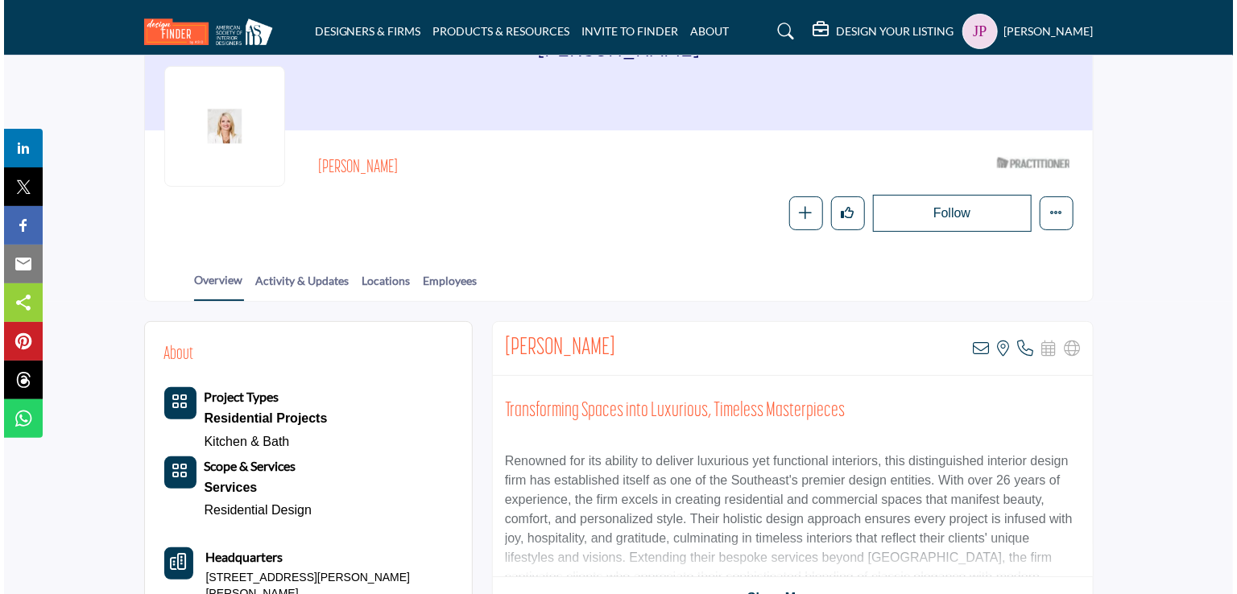
scroll to position [161, 0]
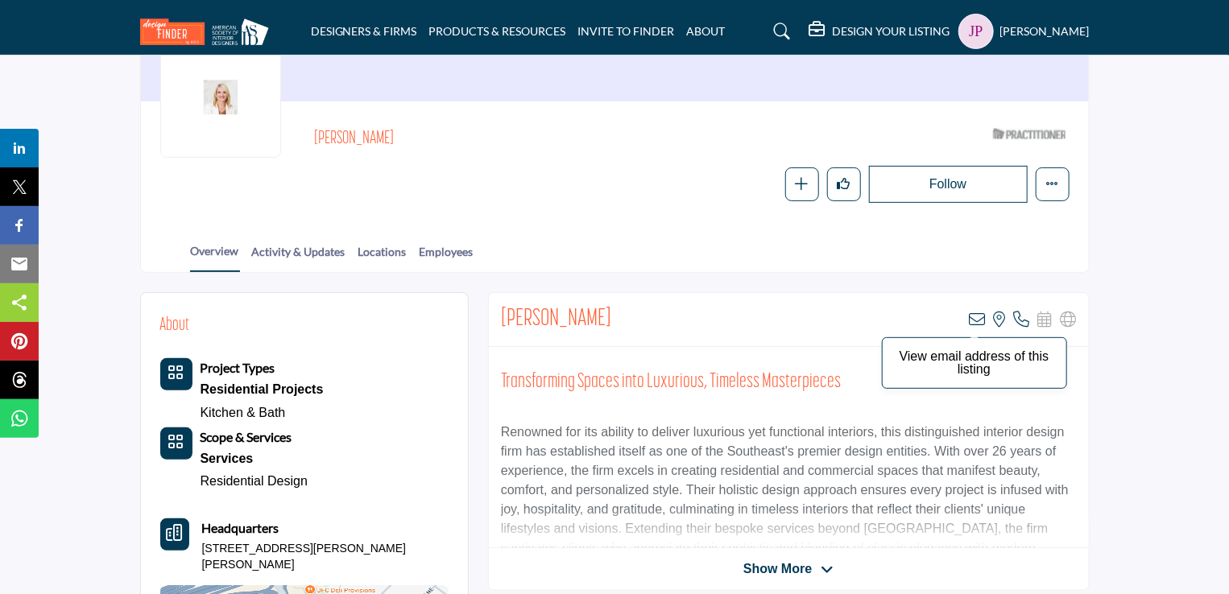
click at [976, 322] on icon at bounding box center [978, 320] width 16 height 16
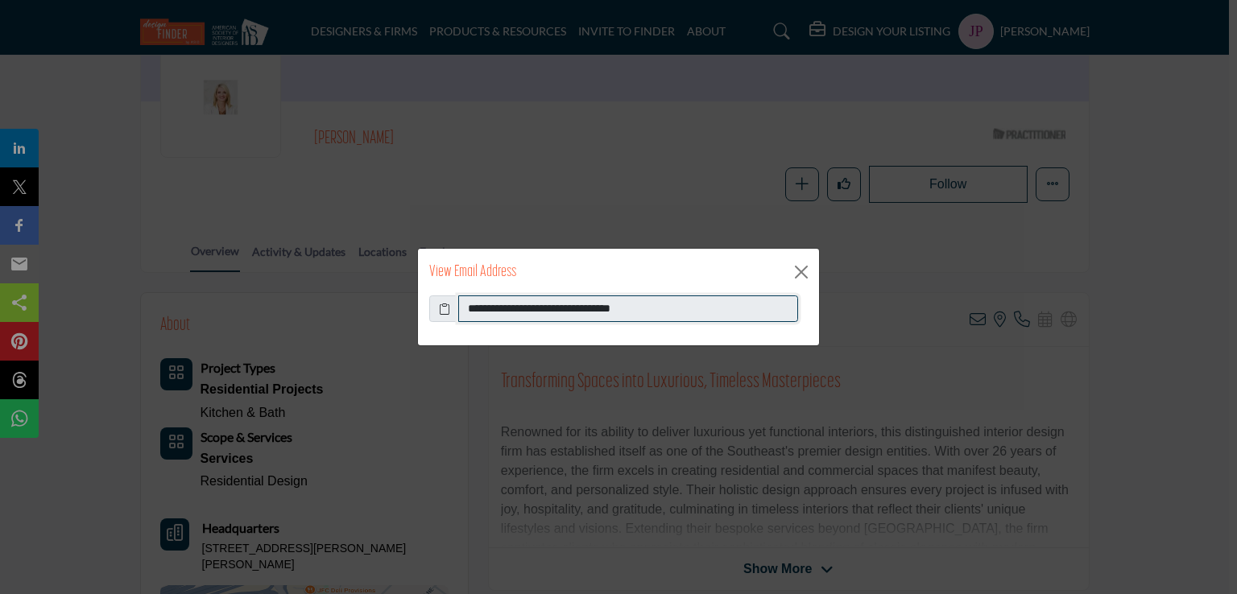
click at [515, 308] on input "**********" at bounding box center [628, 309] width 340 height 27
click at [799, 276] on button "Close" at bounding box center [801, 272] width 24 height 24
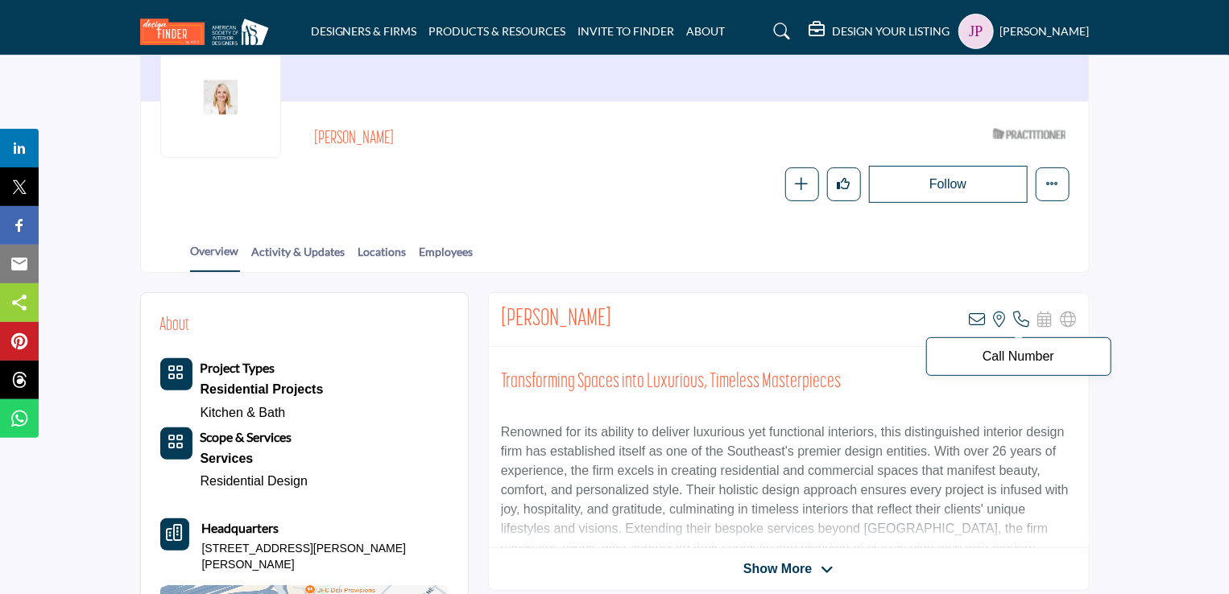
click at [1027, 322] on icon at bounding box center [1022, 320] width 16 height 16
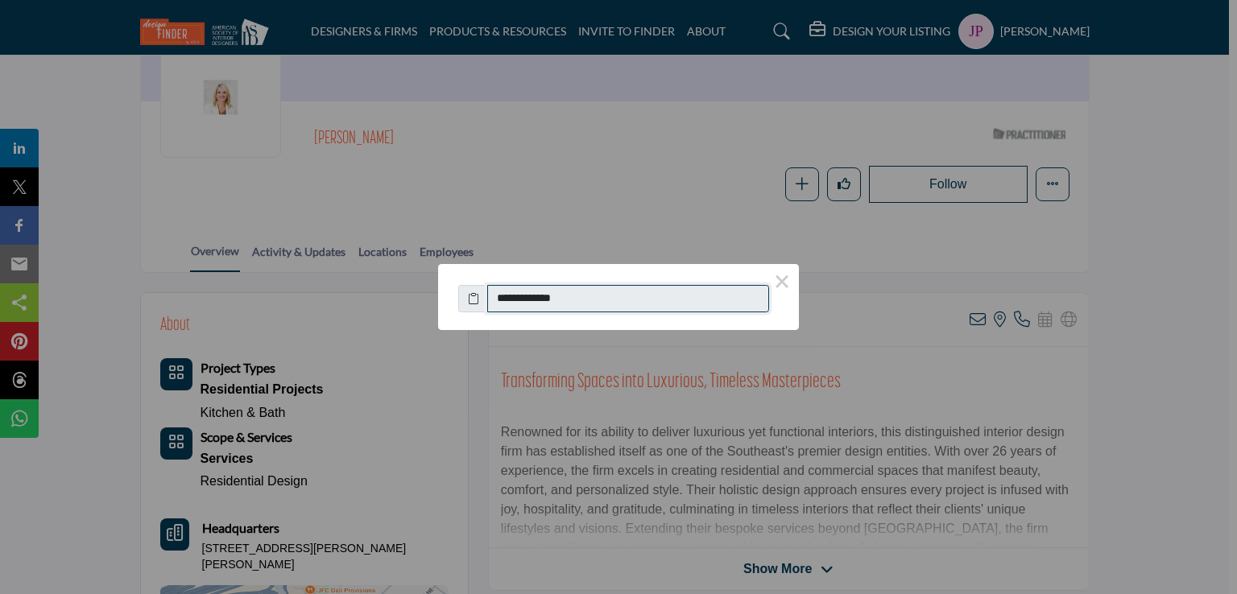
click at [568, 296] on input "**********" at bounding box center [628, 298] width 282 height 27
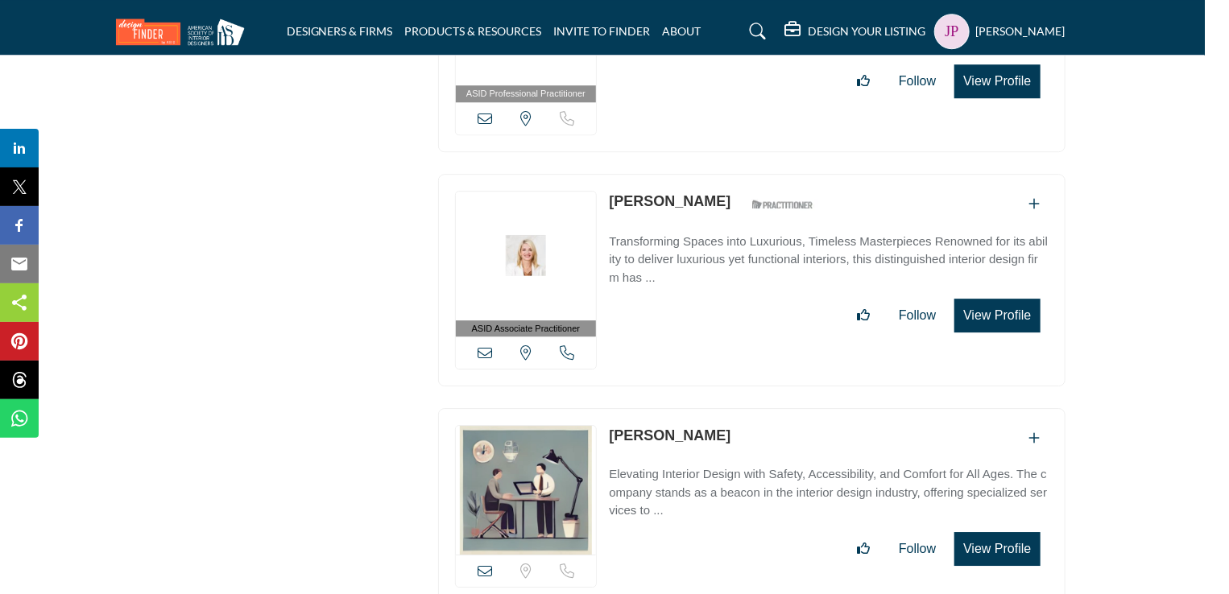
scroll to position [30127, 24]
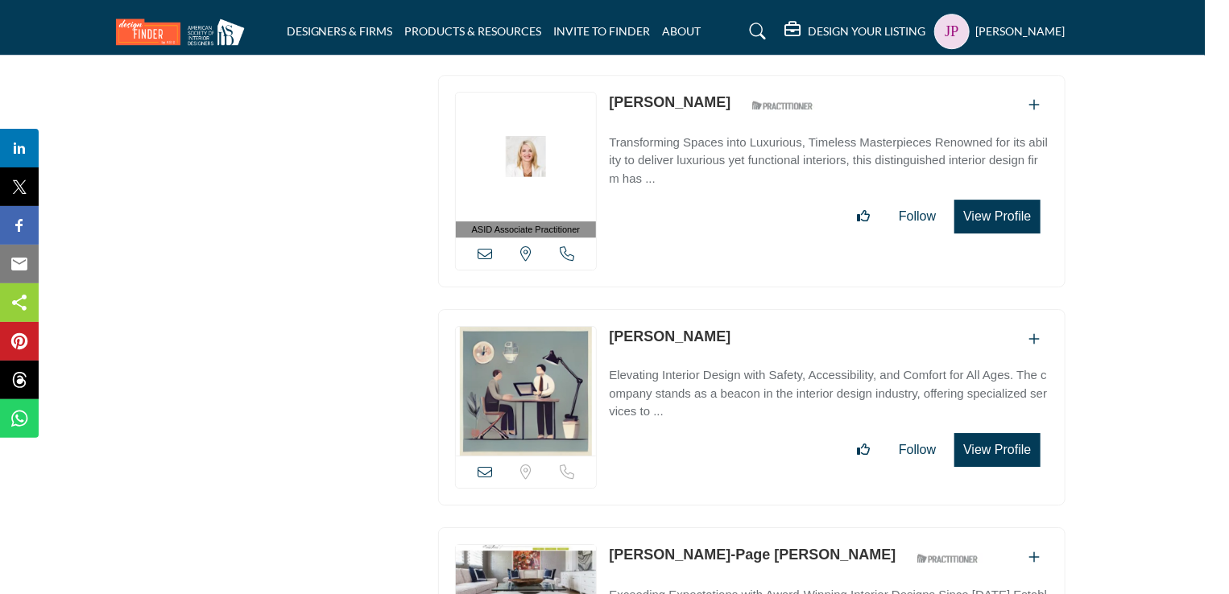
click at [985, 433] on button "View Profile" at bounding box center [996, 450] width 85 height 34
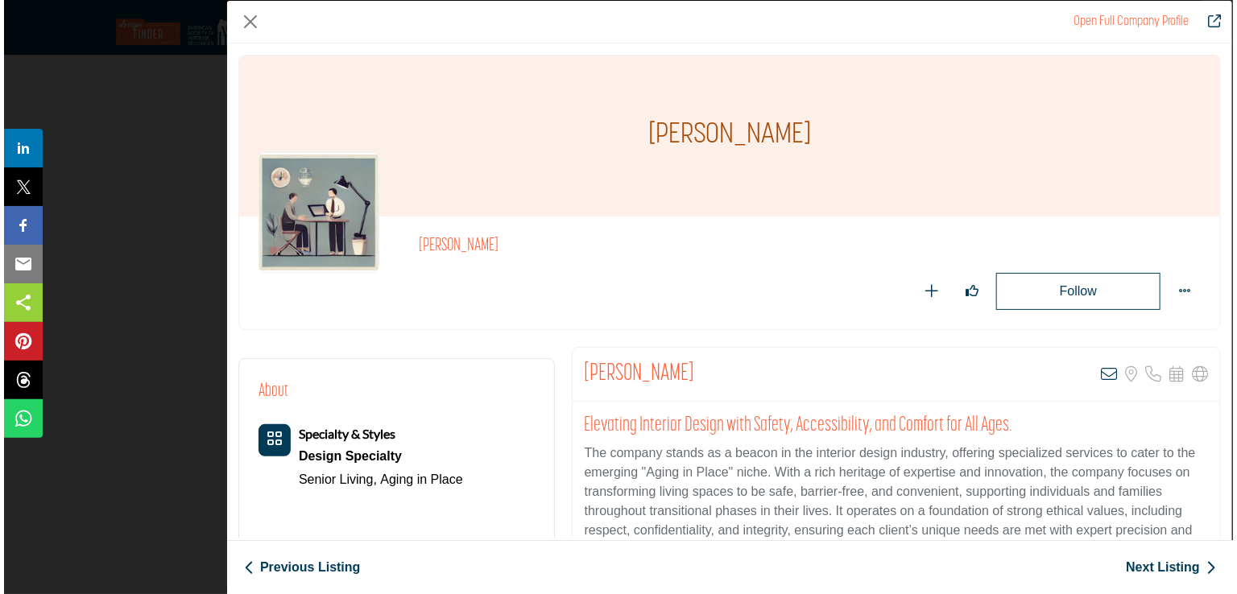
scroll to position [30127, 20]
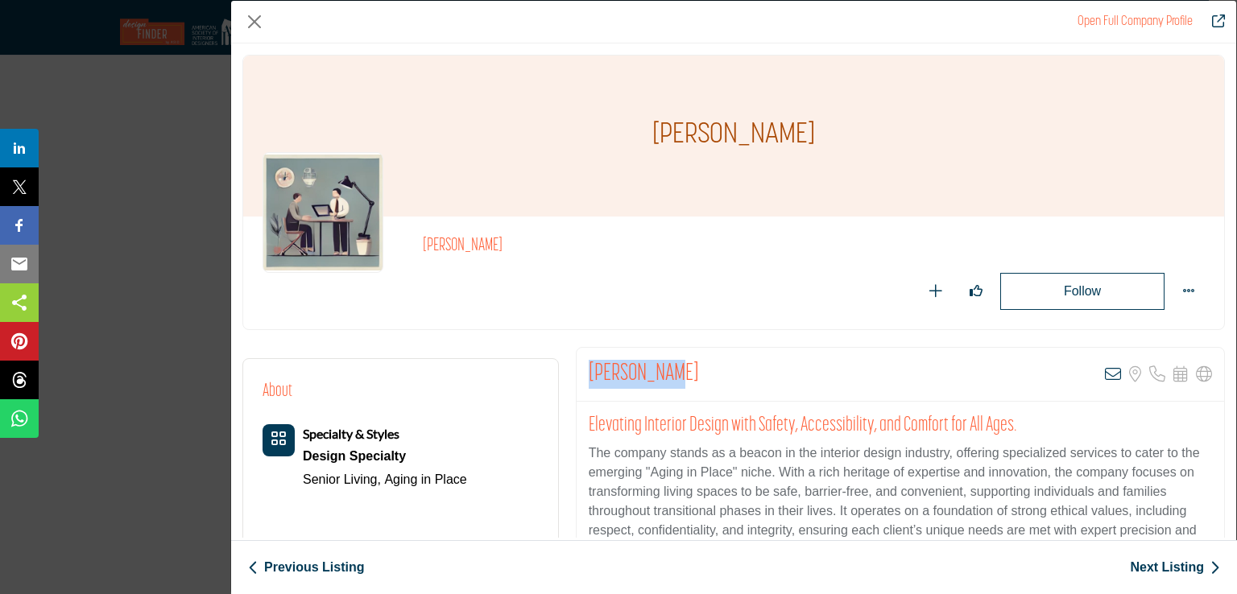
drag, startPoint x: 589, startPoint y: 368, endPoint x: 673, endPoint y: 375, distance: 84.8
click at [673, 375] on h2 "Wanda Gozdz" at bounding box center [644, 374] width 110 height 29
copy h2 "Wanda Gozdz"
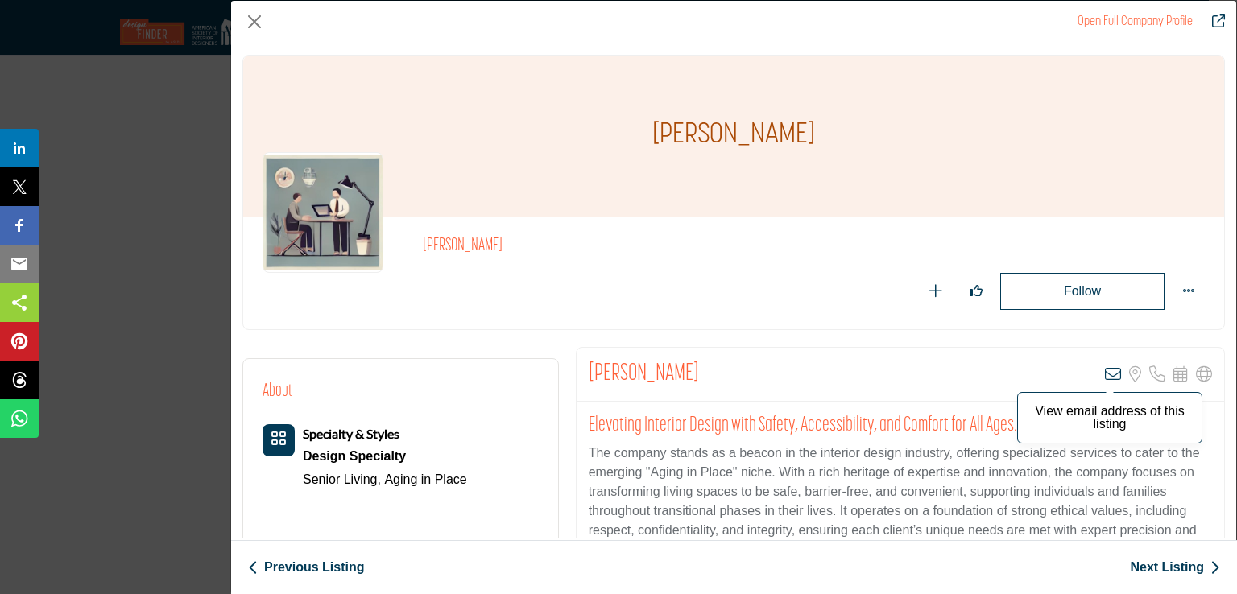
click at [1105, 375] on icon "Company Data Modal" at bounding box center [1113, 374] width 16 height 16
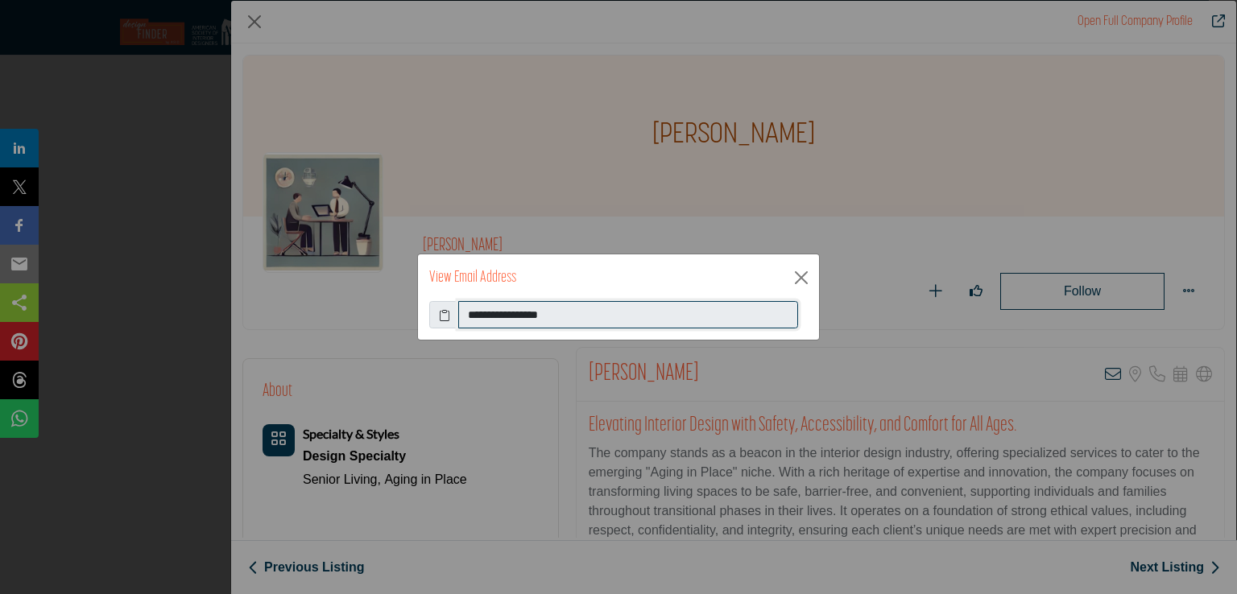
click at [511, 314] on input "**********" at bounding box center [628, 314] width 340 height 27
click at [799, 275] on button "Close" at bounding box center [801, 278] width 24 height 24
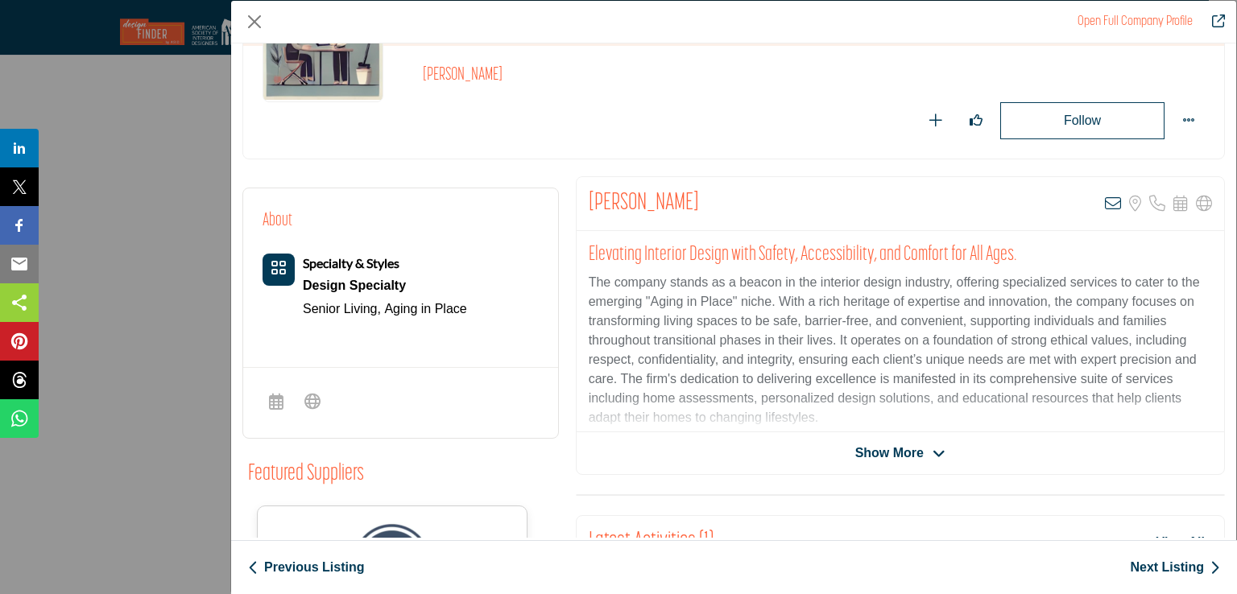
scroll to position [161, 0]
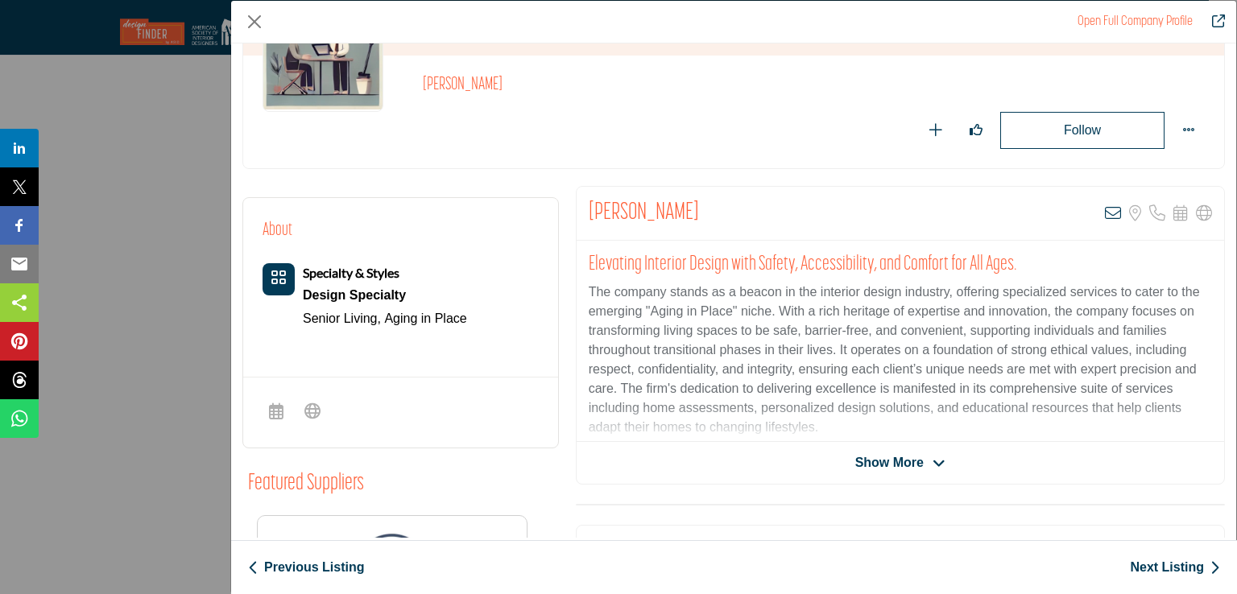
click at [1134, 565] on link "Next Listing" at bounding box center [1175, 567] width 90 height 19
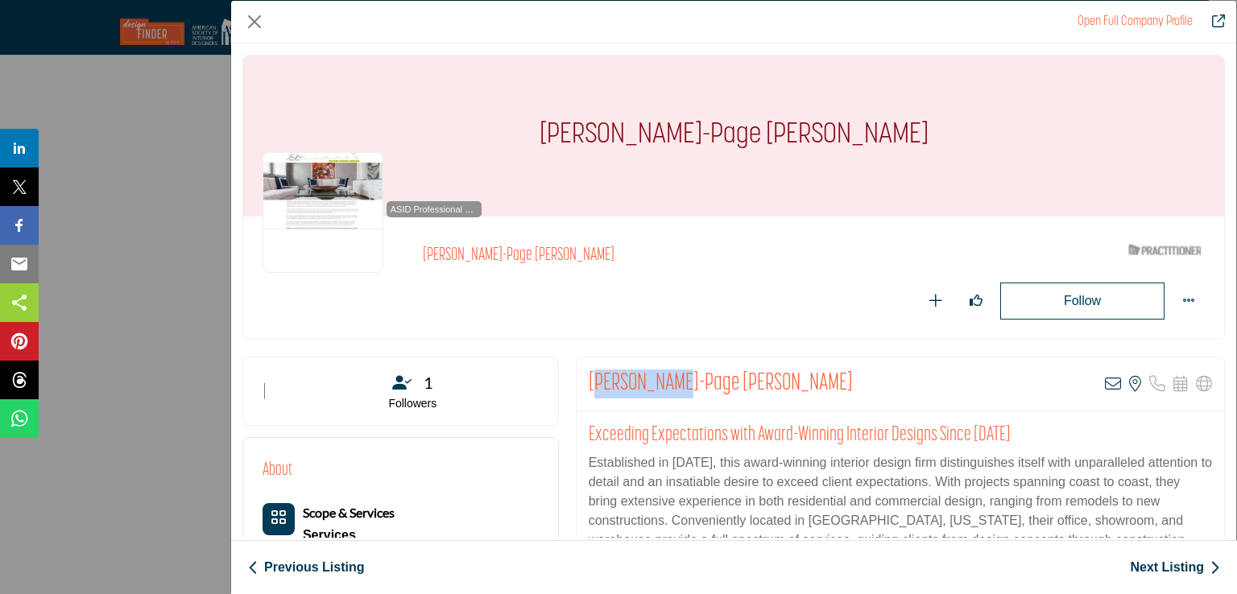
drag, startPoint x: 590, startPoint y: 383, endPoint x: 681, endPoint y: 378, distance: 90.4
click at [680, 378] on h2 "Jane-Page Crump" at bounding box center [721, 384] width 264 height 29
click at [702, 377] on h2 "Jane-Page Crump" at bounding box center [721, 384] width 264 height 29
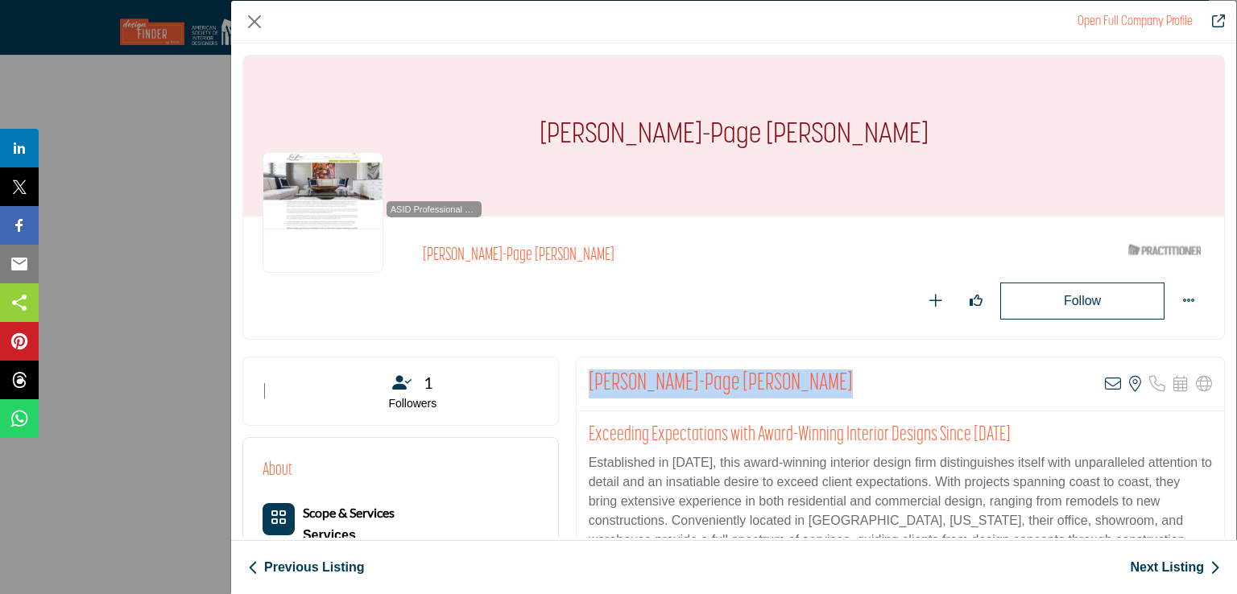
click at [702, 377] on h2 "Jane-Page Crump" at bounding box center [721, 384] width 264 height 29
copy div "Jane-Page Crump"
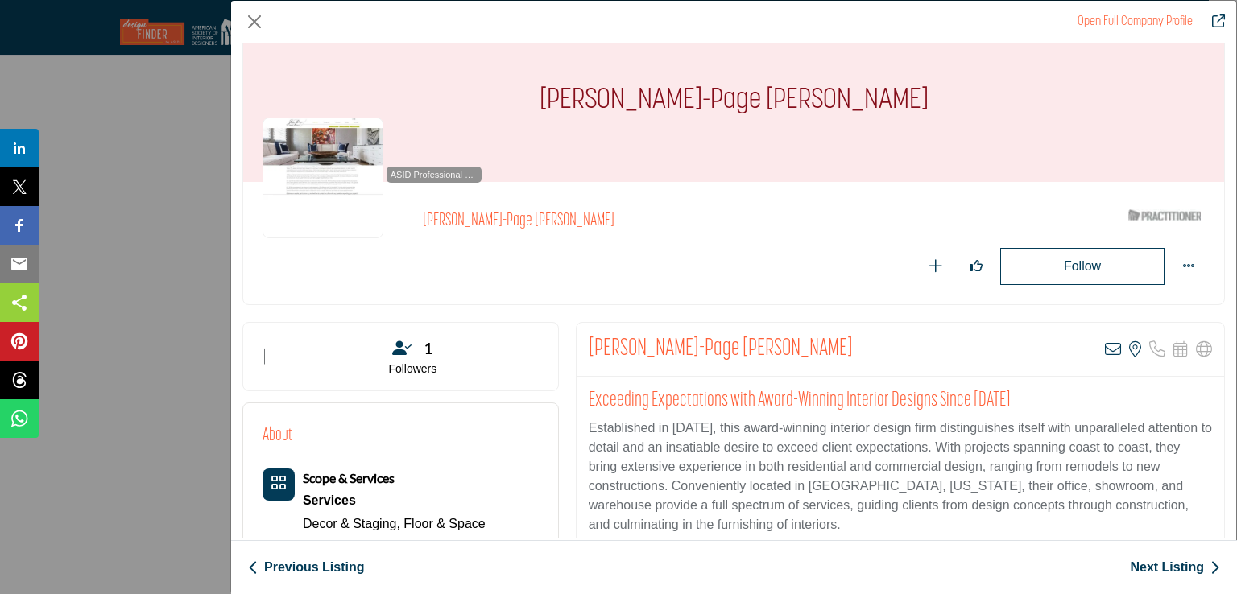
scroll to position [0, 0]
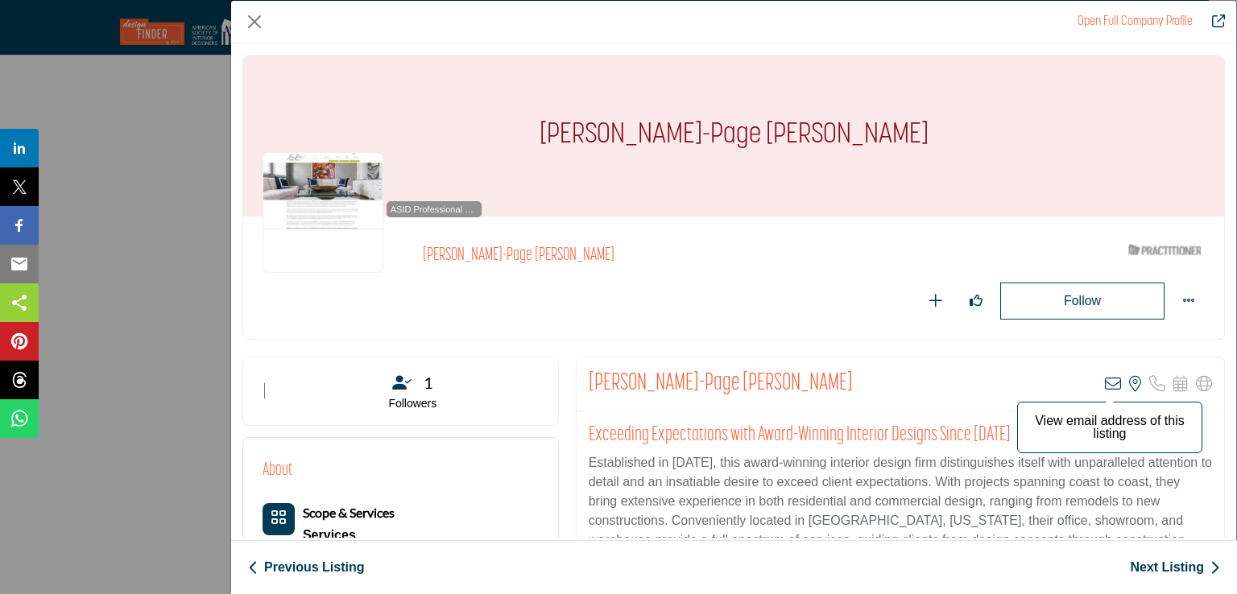
click at [1105, 383] on icon "Company Data Modal" at bounding box center [1113, 384] width 16 height 16
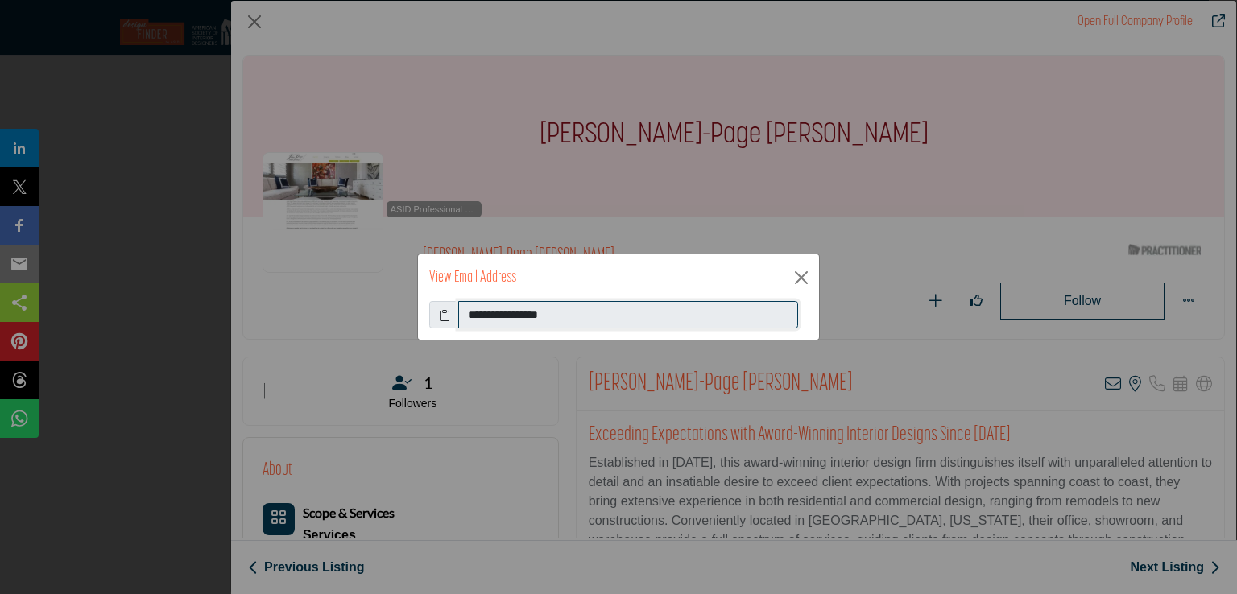
click at [511, 314] on input "**********" at bounding box center [628, 314] width 340 height 27
click at [799, 281] on button "Close" at bounding box center [801, 278] width 24 height 24
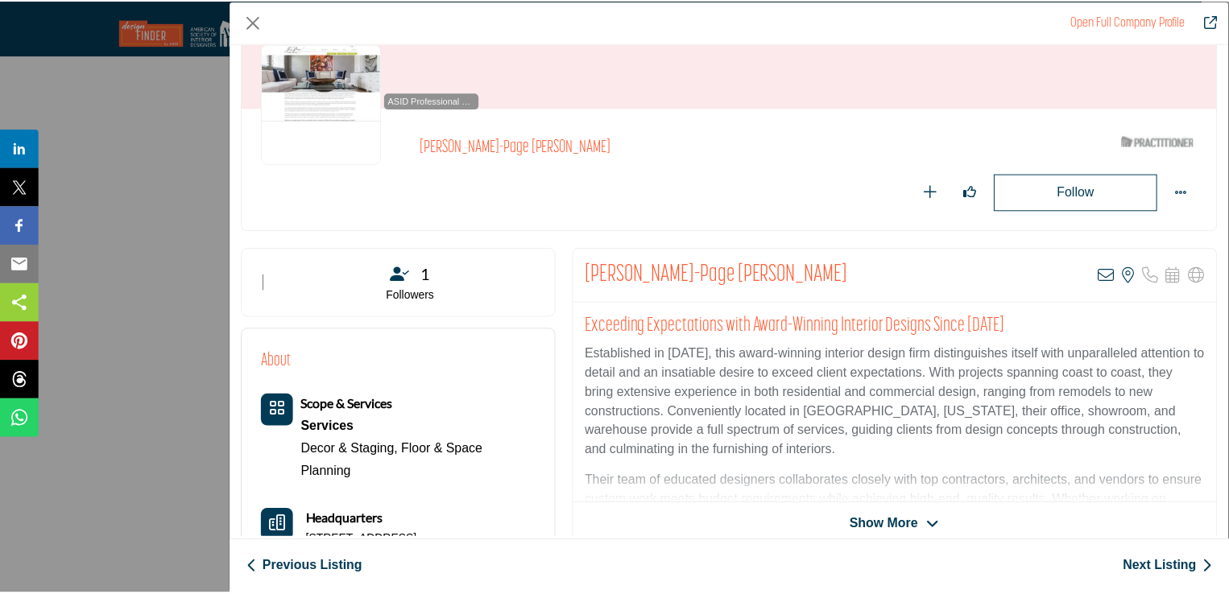
scroll to position [242, 0]
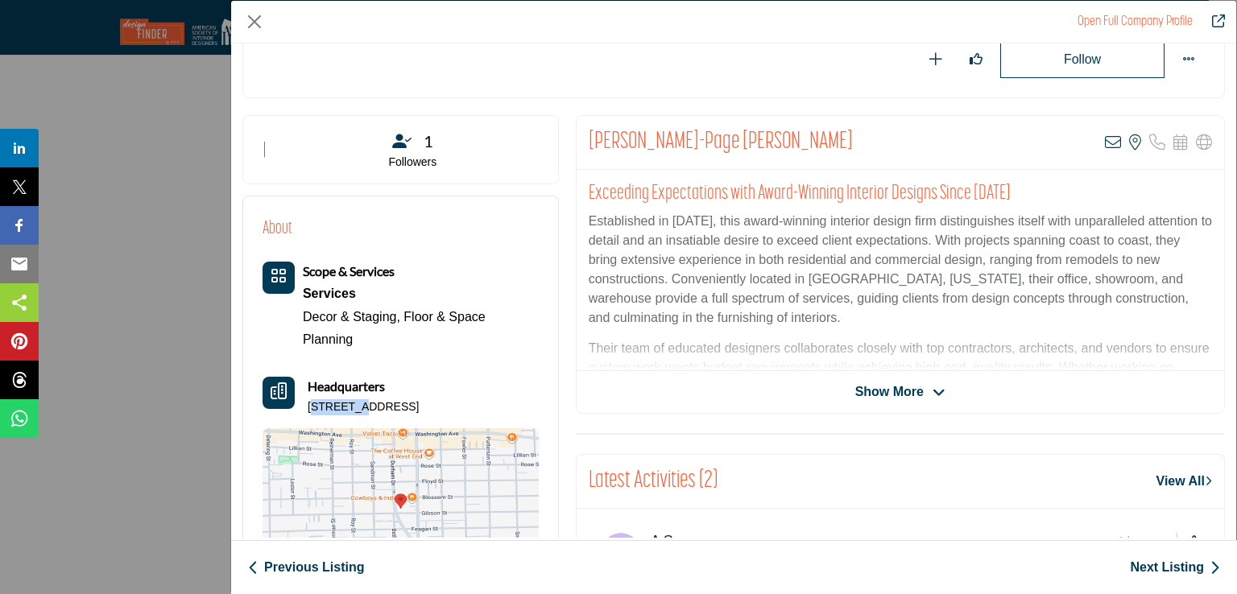
drag, startPoint x: 311, startPoint y: 406, endPoint x: 362, endPoint y: 405, distance: 50.8
click at [362, 405] on p "500 Durham Dr, 77007-5366, USA" at bounding box center [363, 408] width 111 height 16
drag, startPoint x: 308, startPoint y: 408, endPoint x: 478, endPoint y: 402, distance: 169.2
click at [419, 402] on p "500 Durham Dr, 77007-5366, USA" at bounding box center [363, 408] width 111 height 16
copy p "500 Durham Dr, 77007-5366, USA"
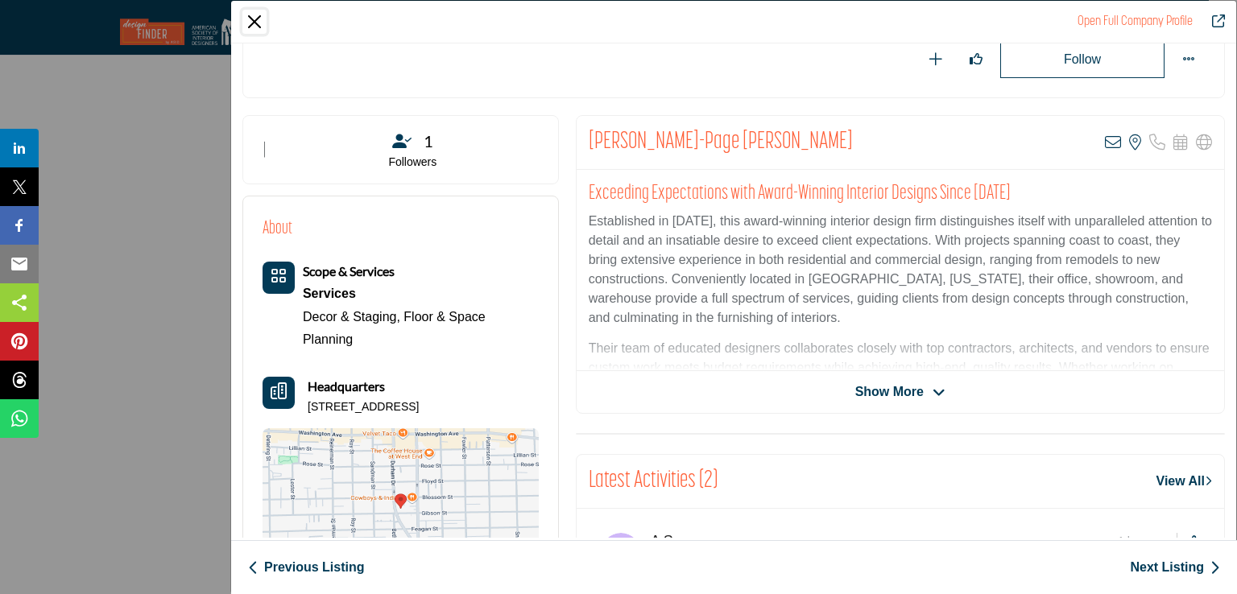
click at [255, 30] on button "Close" at bounding box center [254, 22] width 24 height 24
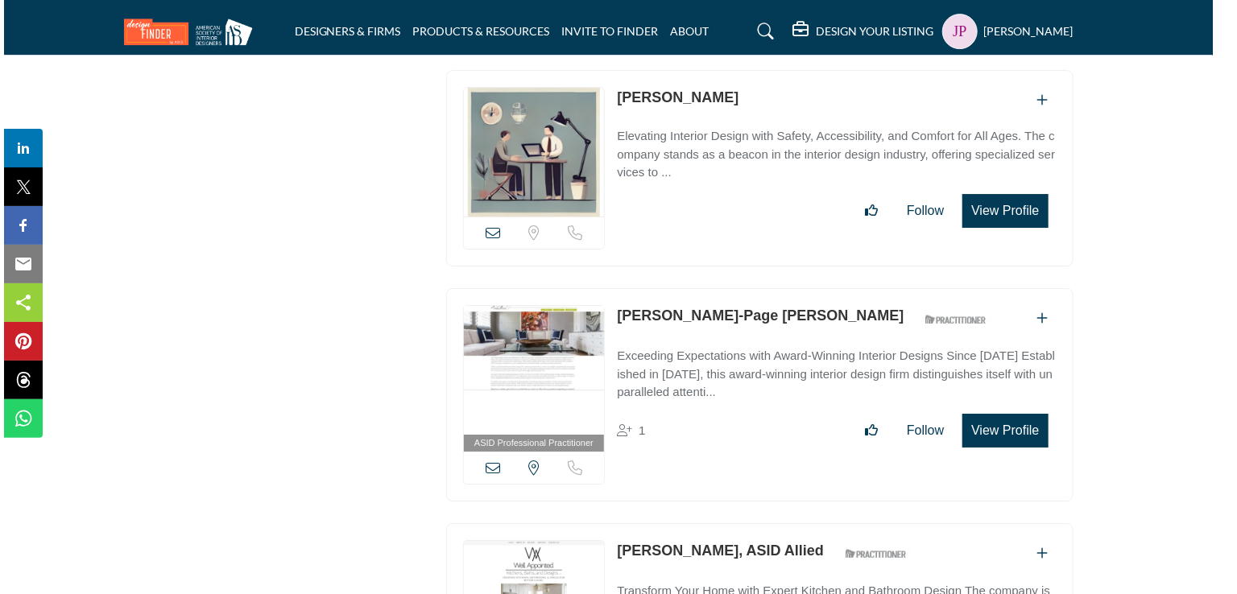
scroll to position [30369, 20]
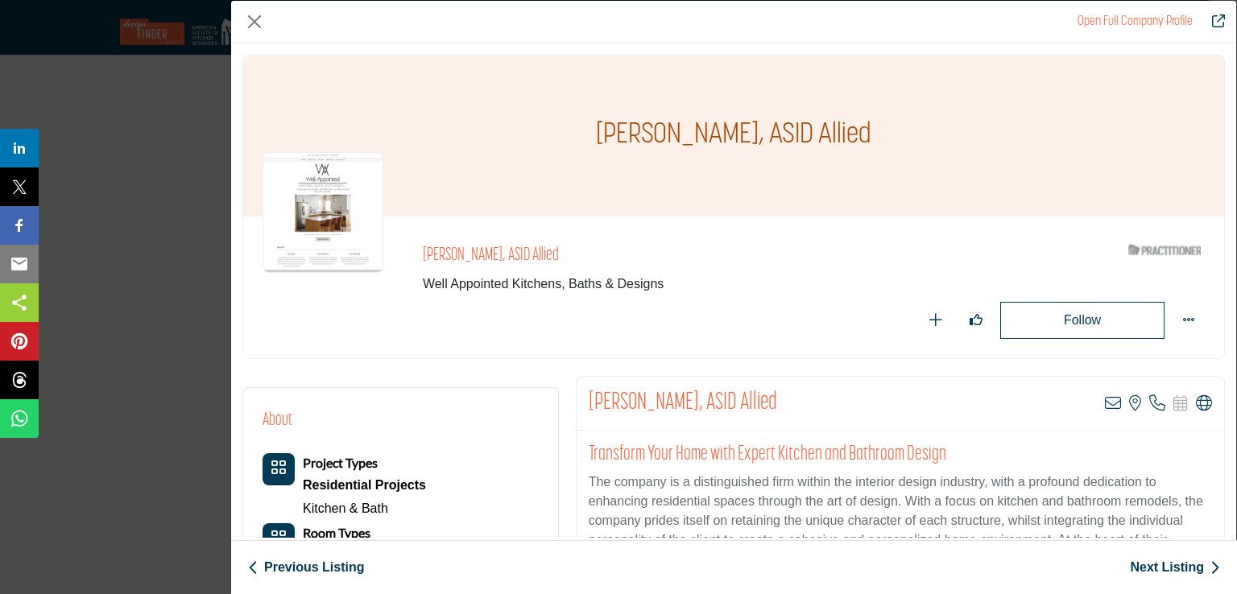
click at [618, 129] on h1 "Shelby Puetz, ASID Allied" at bounding box center [733, 136] width 275 height 161
drag, startPoint x: 614, startPoint y: 130, endPoint x: 735, endPoint y: 133, distance: 120.9
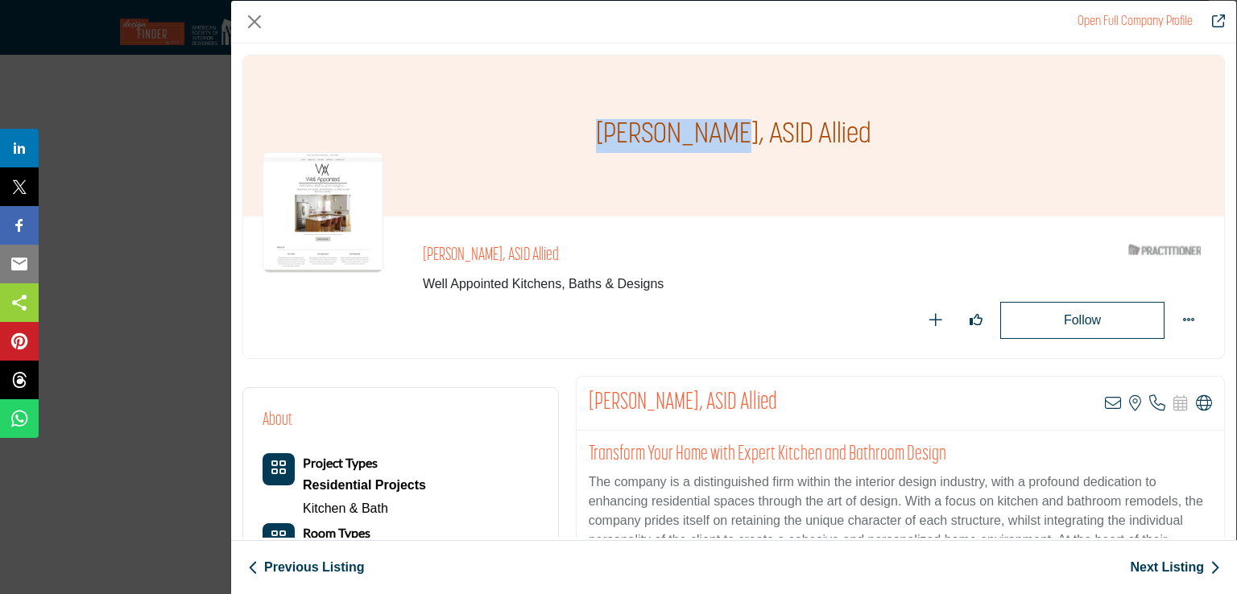
click at [735, 133] on h1 "Shelby Puetz, ASID Allied" at bounding box center [733, 136] width 275 height 161
copy h1 "Shelby Puetz"
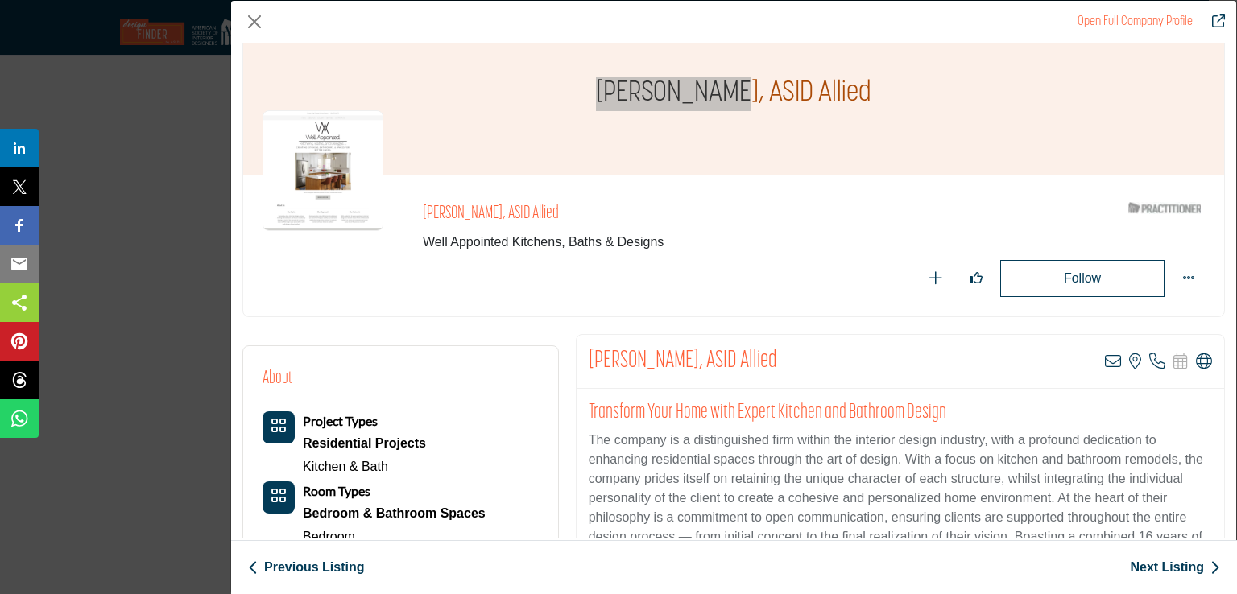
scroll to position [81, 0]
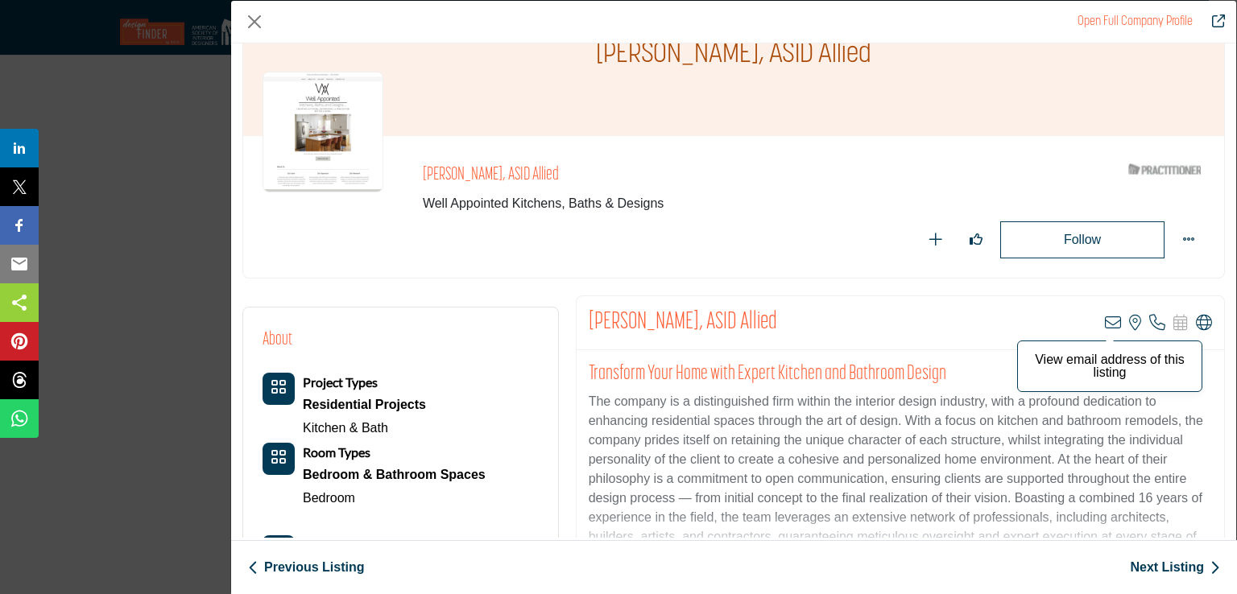
click at [1112, 321] on icon "Company Data Modal" at bounding box center [1113, 323] width 16 height 16
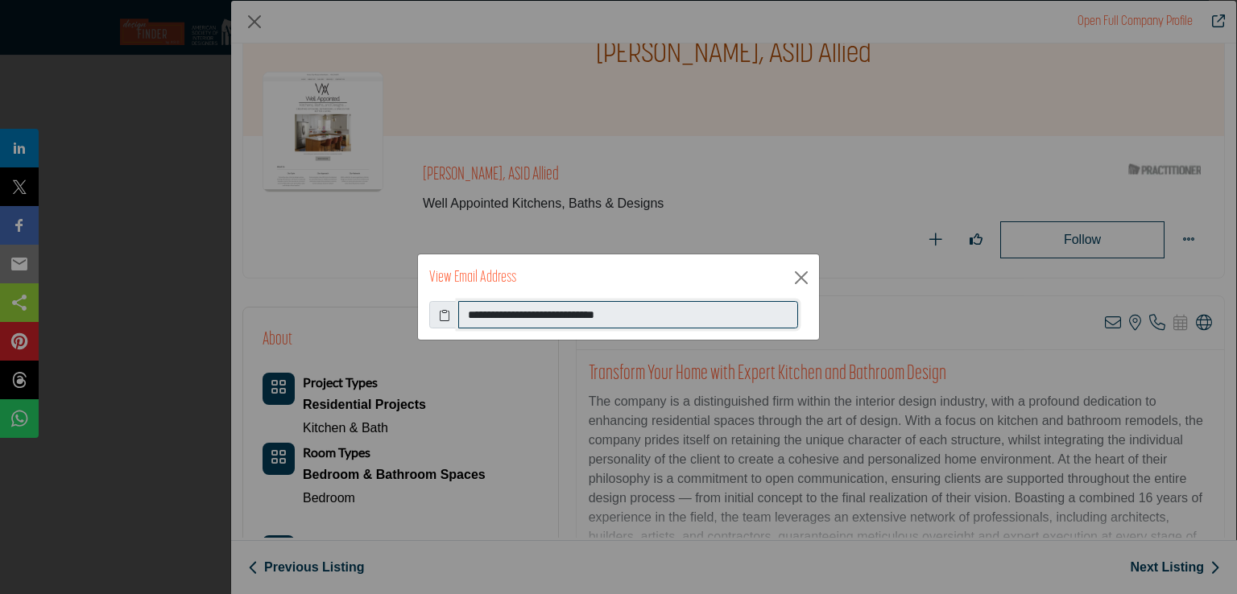
click at [505, 310] on input "**********" at bounding box center [628, 314] width 340 height 27
click at [802, 266] on button "Close" at bounding box center [801, 278] width 24 height 24
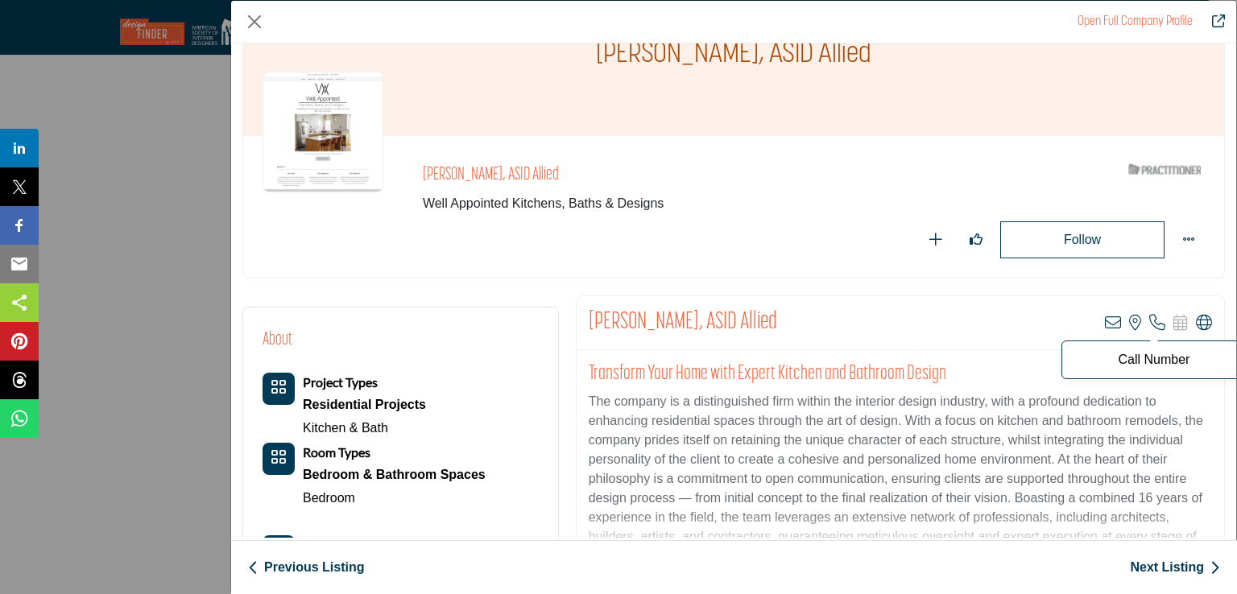
click at [1149, 319] on icon "Company Data Modal" at bounding box center [1157, 323] width 16 height 16
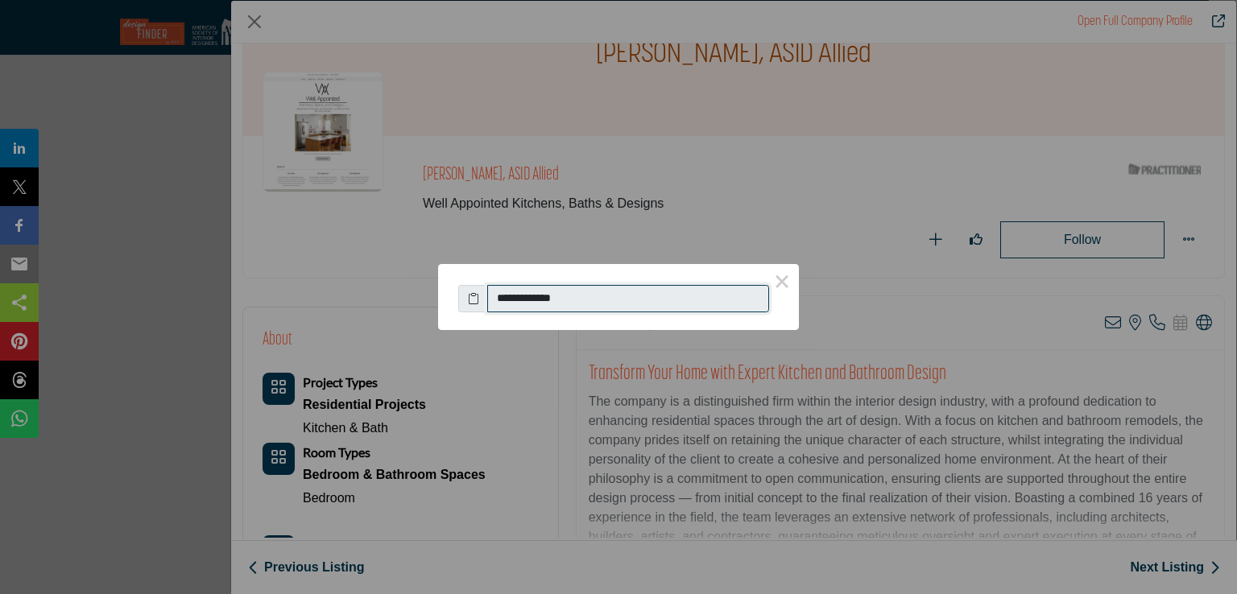
click at [561, 300] on input "**********" at bounding box center [628, 298] width 282 height 27
click at [783, 283] on button "×" at bounding box center [782, 281] width 34 height 34
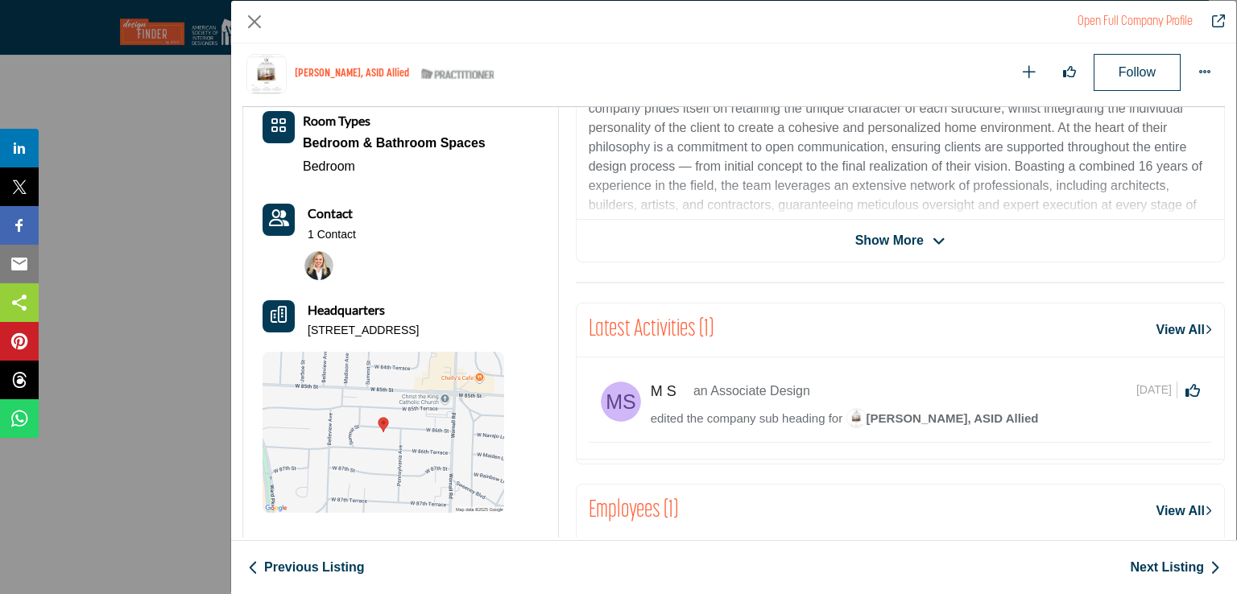
scroll to position [387, 0]
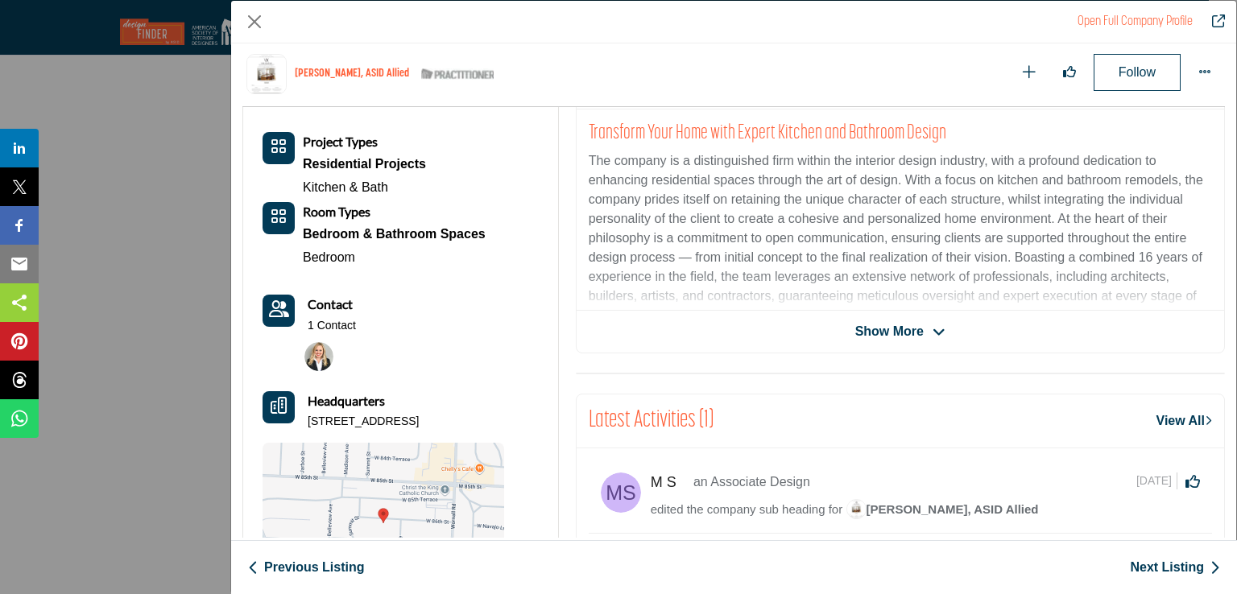
drag, startPoint x: 474, startPoint y: 421, endPoint x: 306, endPoint y: 429, distance: 167.7
click at [306, 429] on div "Project Types Residential Projects Kitchen & Bath Room Types Bedroom Contact" at bounding box center [384, 367] width 242 height 471
copy p "609 W 86th St, 64114-2832, USA"
